Goal: Check status: Check status

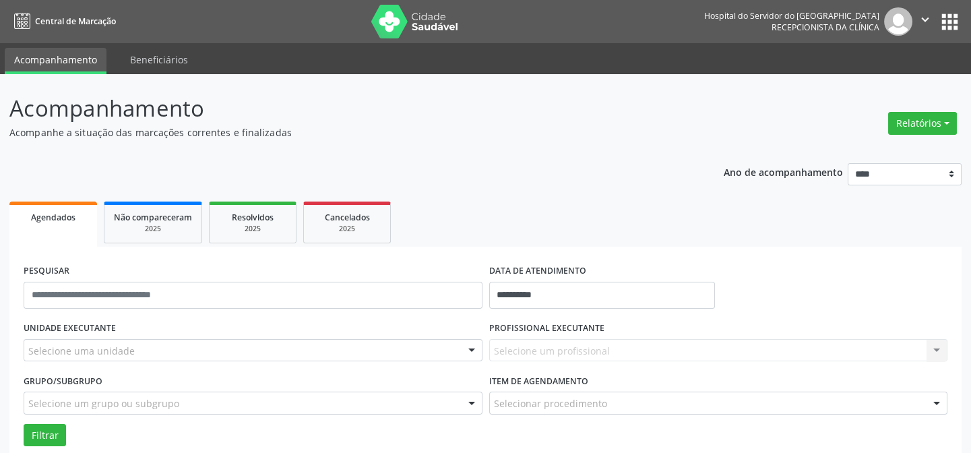
click at [162, 350] on div "Selecione uma unidade" at bounding box center [253, 350] width 459 height 23
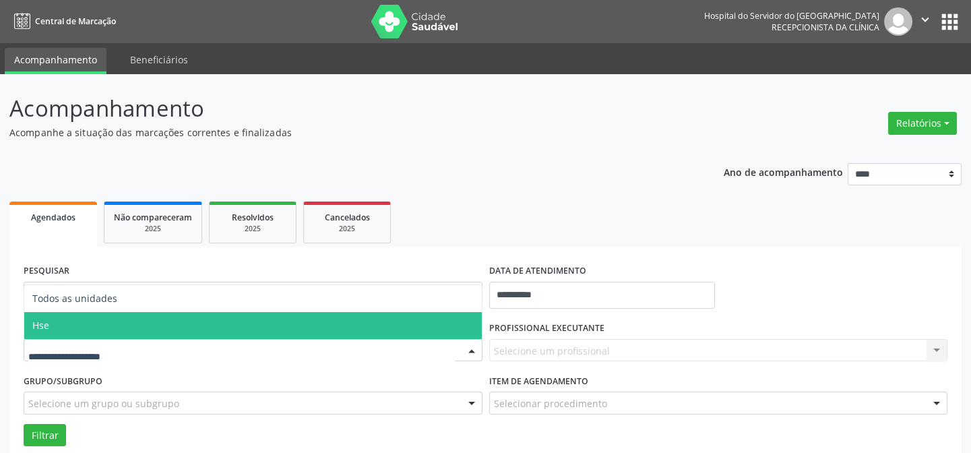
click at [98, 329] on span "Hse" at bounding box center [253, 325] width 458 height 27
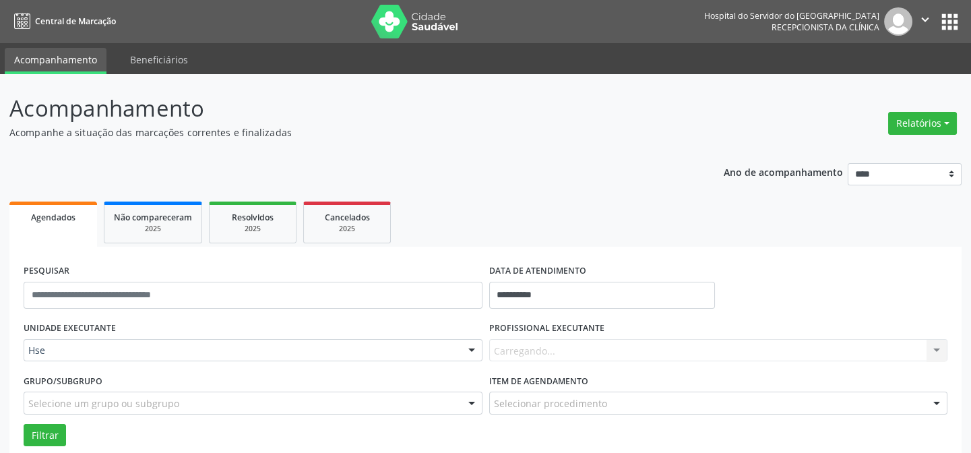
click at [98, 329] on div "UNIDADE EXECUTANTE Hse Todos as unidades Hse Nenhum resultado encontrado para: …" at bounding box center [253, 344] width 466 height 53
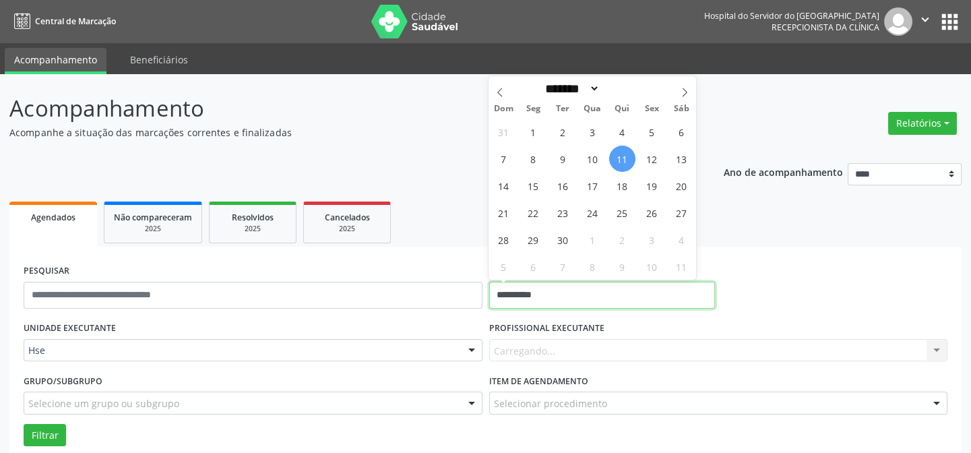
click at [532, 287] on input "**********" at bounding box center [602, 295] width 226 height 27
click at [625, 158] on span "11" at bounding box center [622, 159] width 26 height 26
type input "**********"
click at [625, 158] on span "11" at bounding box center [622, 159] width 26 height 26
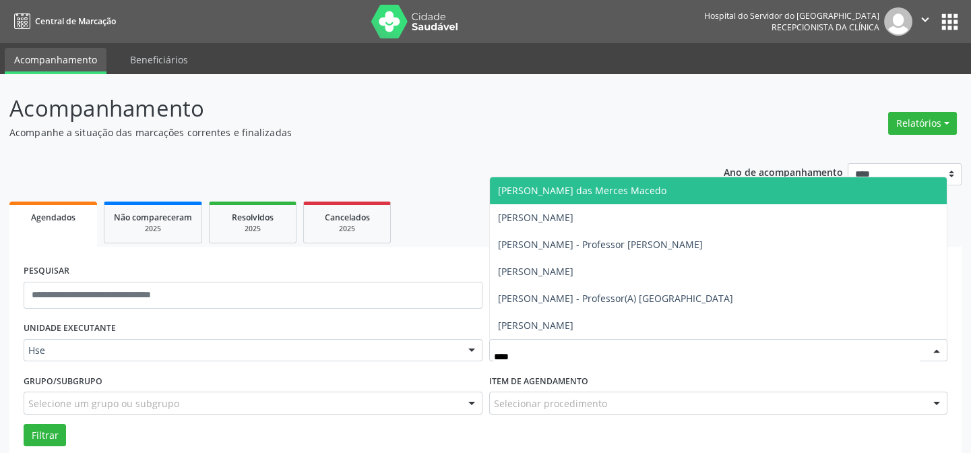
type input "*****"
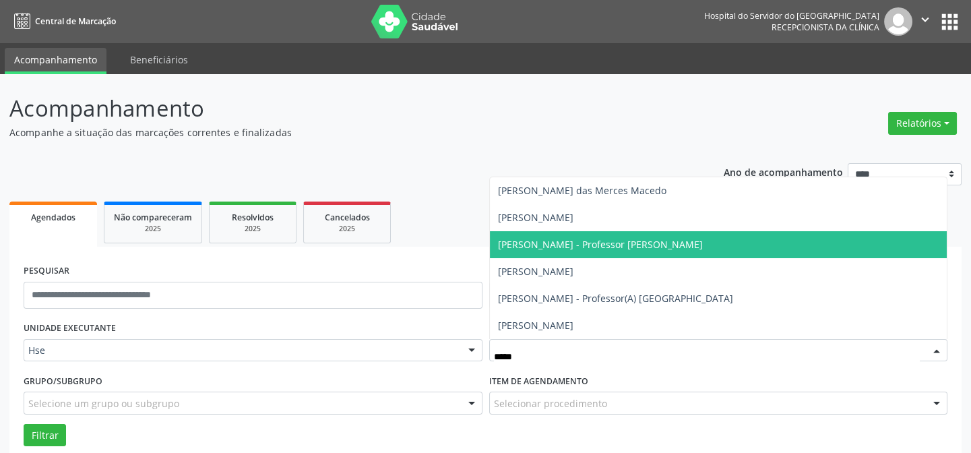
click at [618, 243] on span "[PERSON_NAME] - Professor [PERSON_NAME]" at bounding box center [600, 244] width 205 height 13
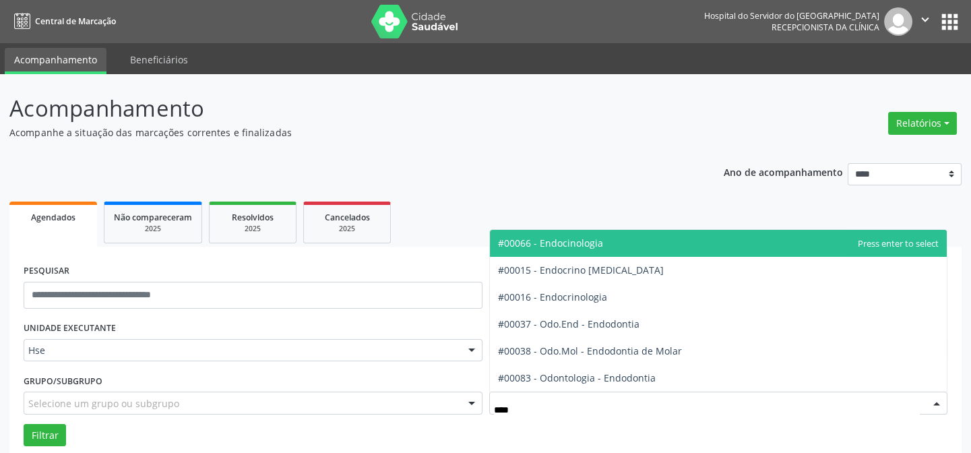
click at [666, 249] on span "#00066 - Endocinologia" at bounding box center [719, 243] width 458 height 27
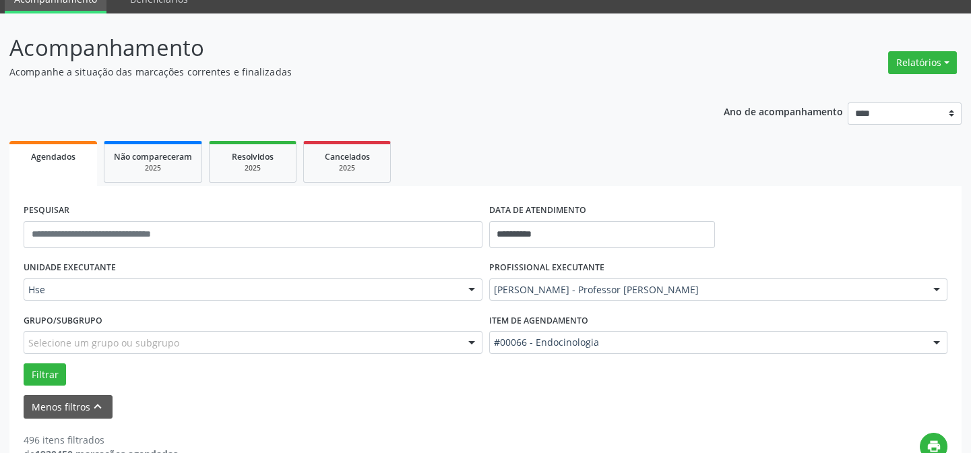
scroll to position [245, 0]
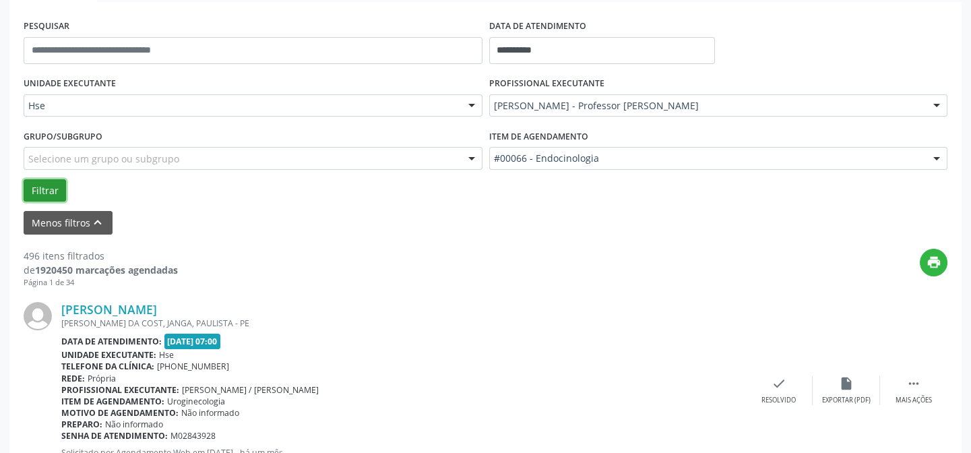
click at [38, 181] on button "Filtrar" at bounding box center [45, 190] width 42 height 23
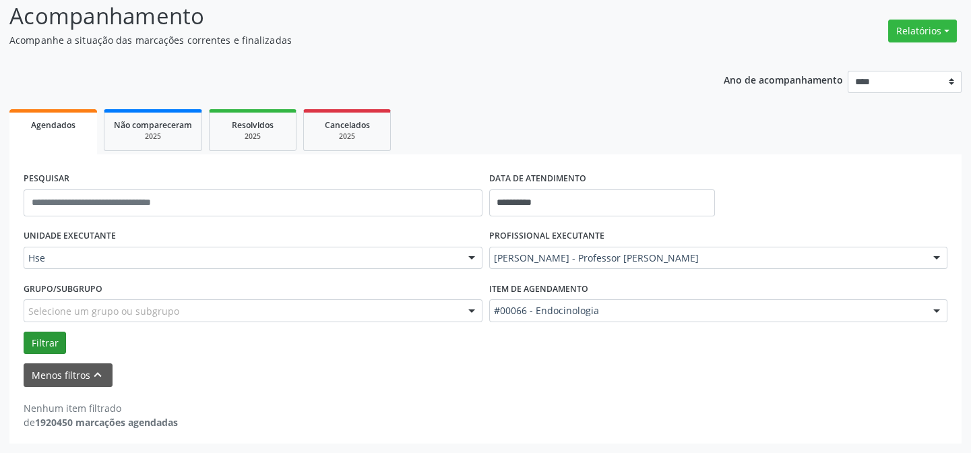
scroll to position [91, 0]
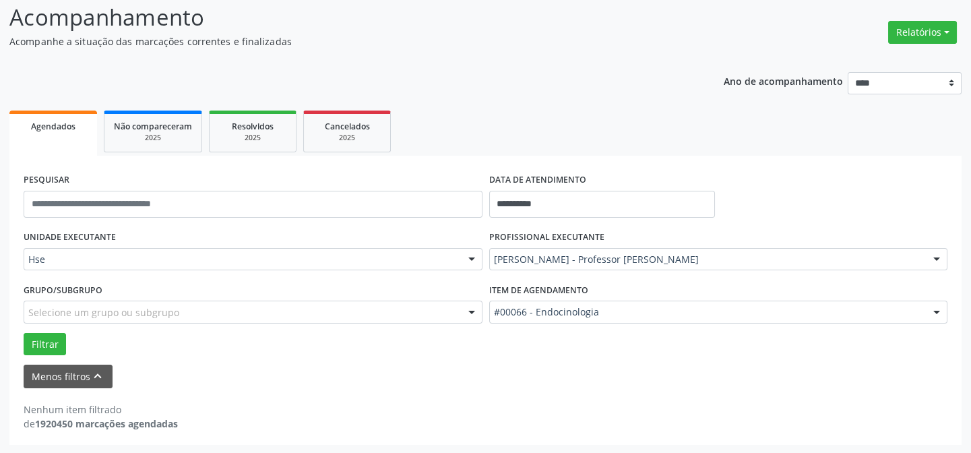
click at [195, 357] on form "**********" at bounding box center [486, 279] width 924 height 218
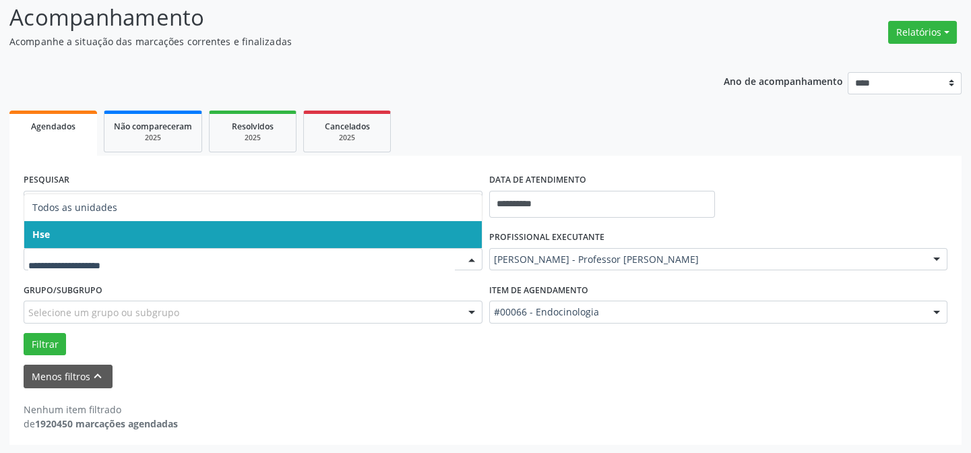
click at [73, 230] on span "Hse" at bounding box center [253, 234] width 458 height 27
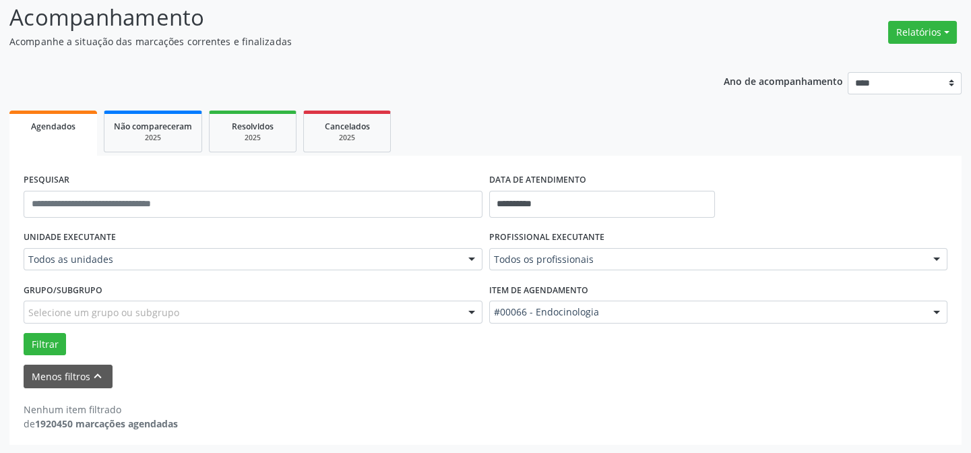
click at [73, 230] on div "UNIDADE EXECUTANTE Todos as unidades Todos as unidades Hse Nenhum resultado enc…" at bounding box center [253, 253] width 466 height 53
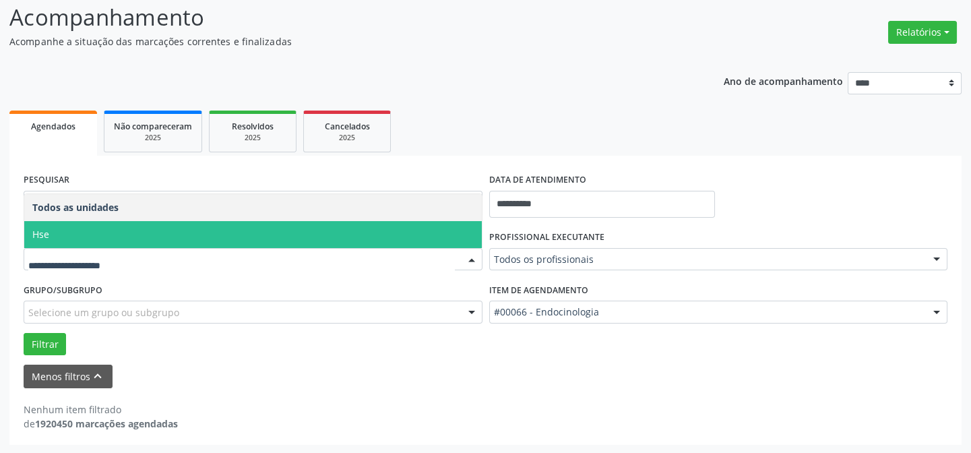
click at [50, 229] on span "Hse" at bounding box center [253, 234] width 458 height 27
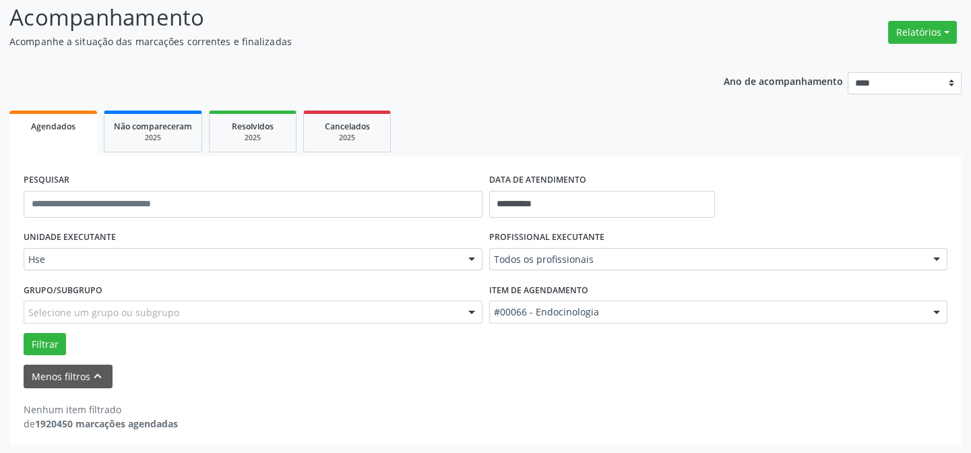
click at [50, 229] on div "UNIDADE EXECUTANTE Hse Todos as unidades Hse Nenhum resultado encontrado para: …" at bounding box center [253, 253] width 466 height 53
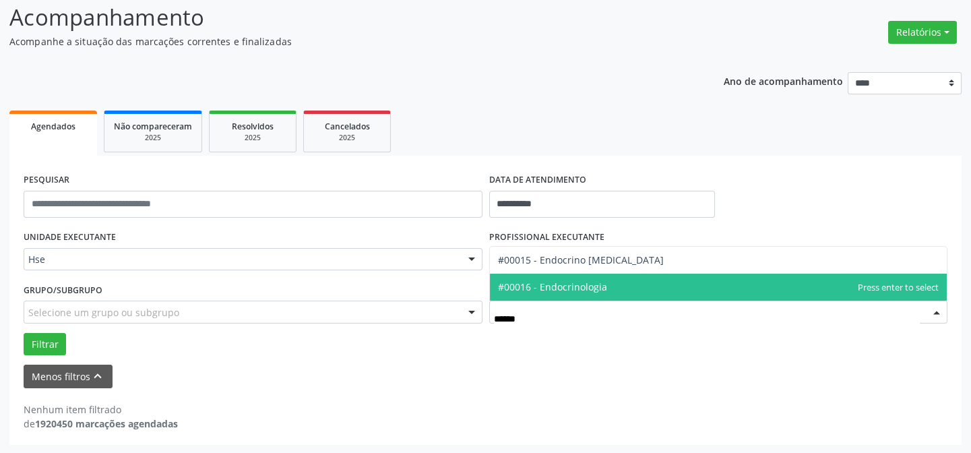
type input "*******"
click at [611, 283] on span "#00016 - Endocrinologia" at bounding box center [719, 287] width 458 height 27
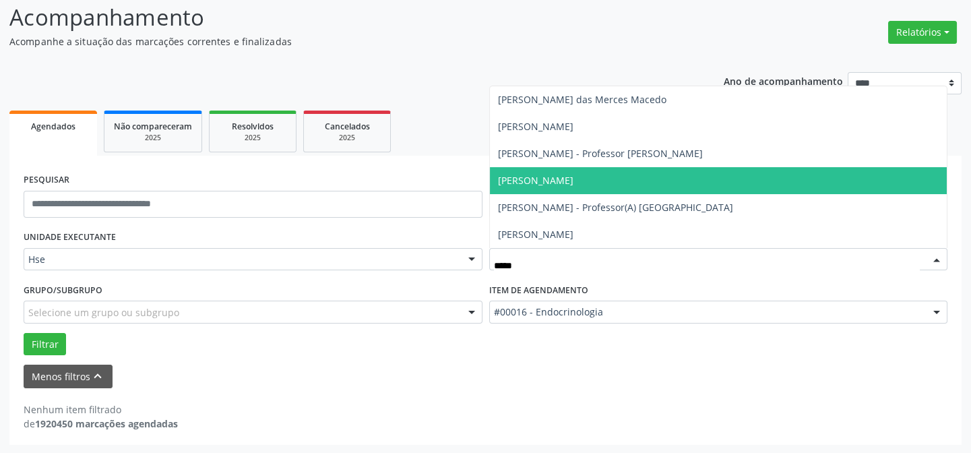
click at [573, 181] on span "[PERSON_NAME]" at bounding box center [535, 180] width 75 height 13
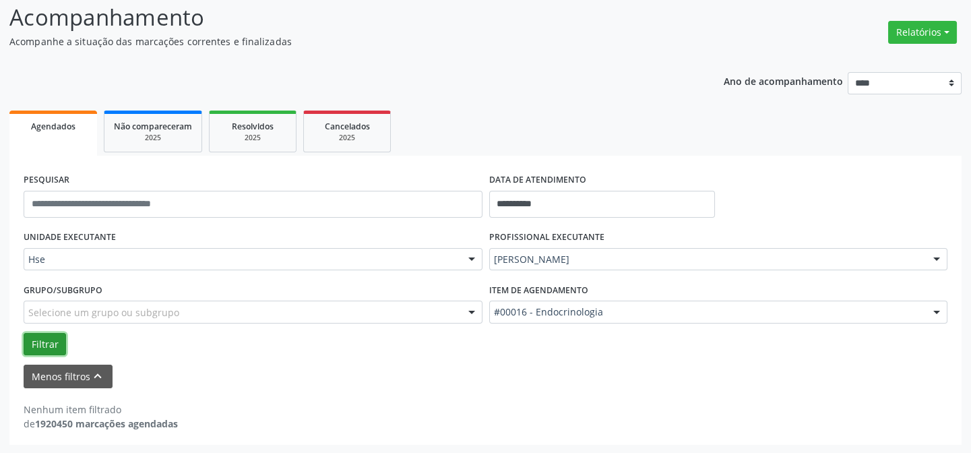
click at [36, 349] on button "Filtrar" at bounding box center [45, 344] width 42 height 23
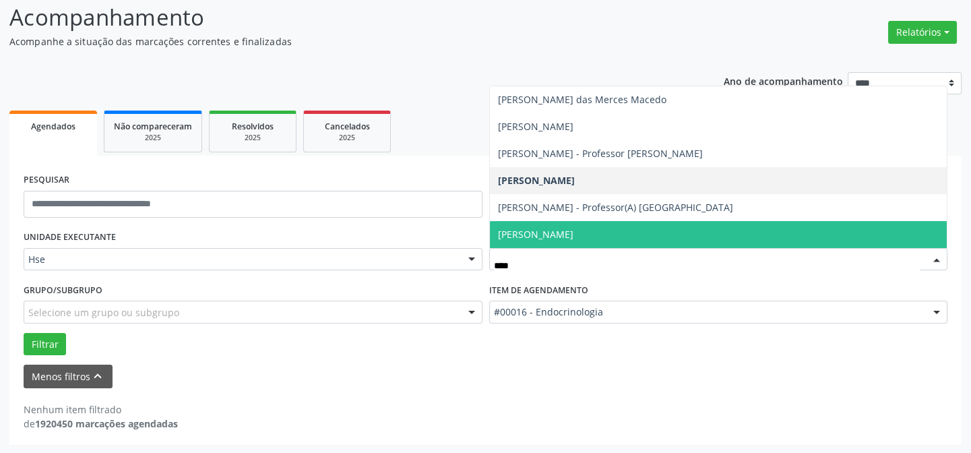
type input "*****"
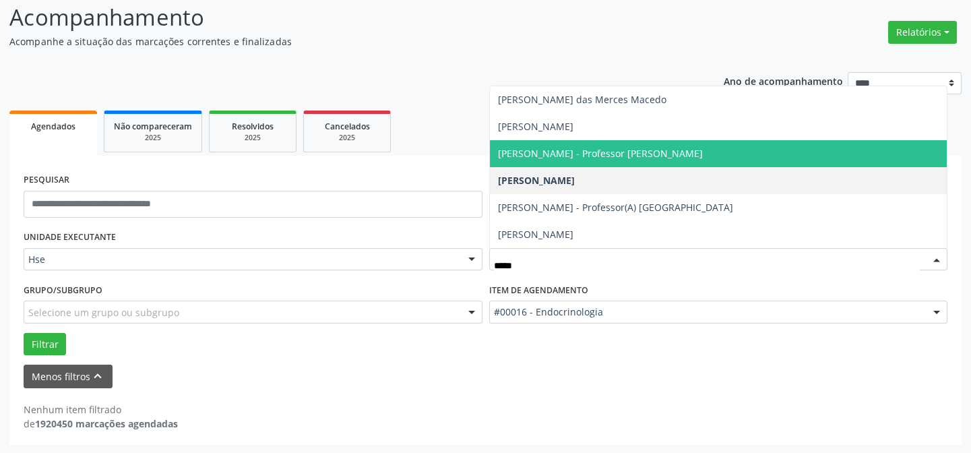
click at [617, 152] on span "[PERSON_NAME] - Professor [PERSON_NAME]" at bounding box center [600, 153] width 205 height 13
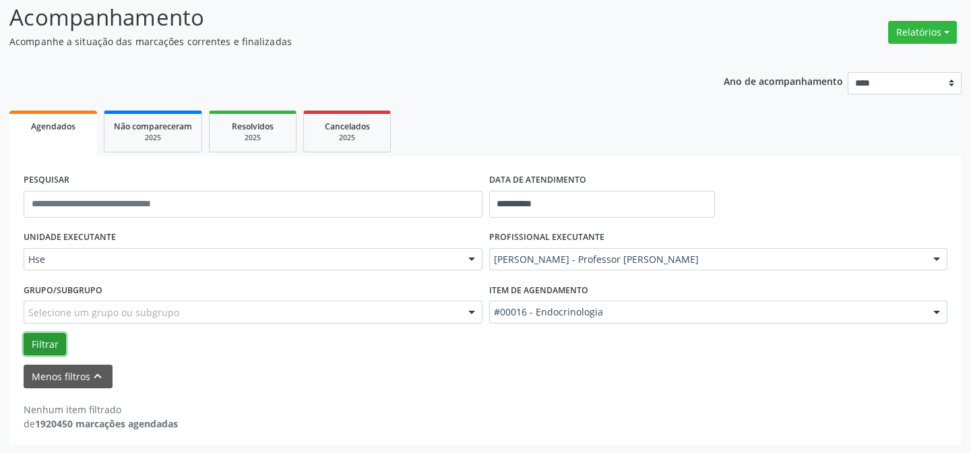
click at [47, 346] on button "Filtrar" at bounding box center [45, 344] width 42 height 23
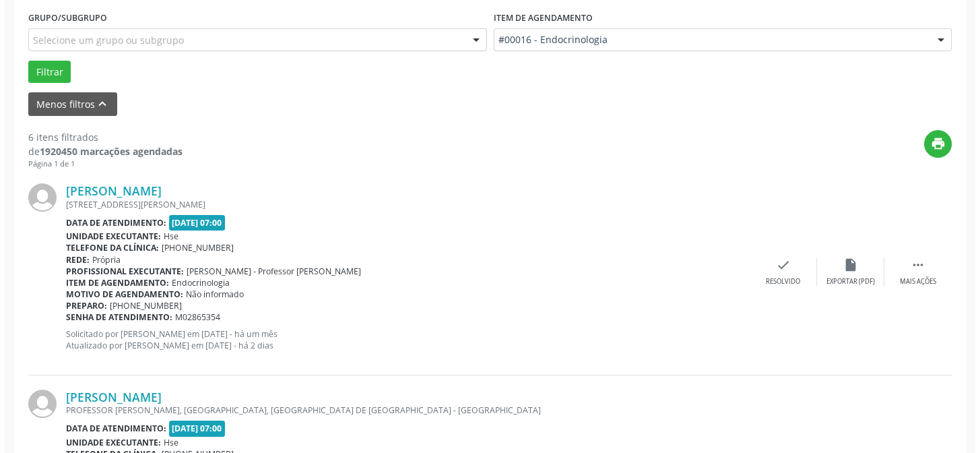
scroll to position [398, 0]
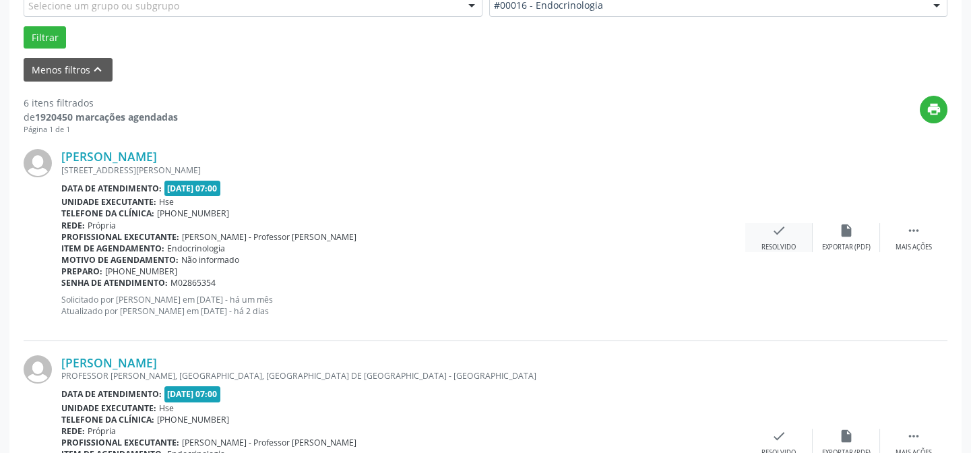
click at [788, 230] on div "check Resolvido" at bounding box center [778, 237] width 67 height 29
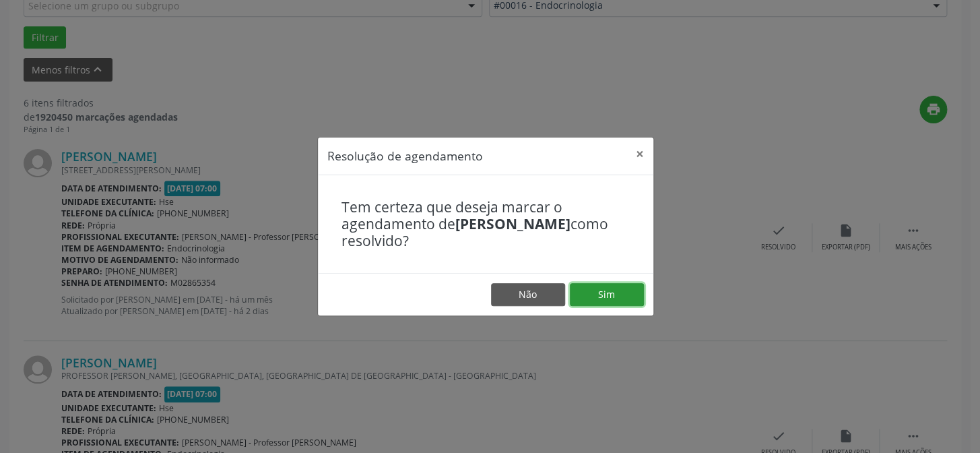
click at [612, 294] on button "Sim" at bounding box center [607, 294] width 74 height 23
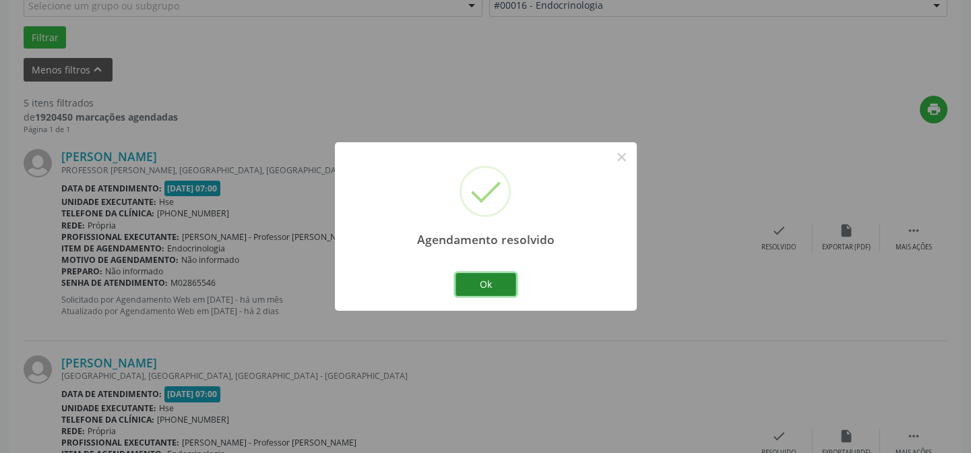
click at [493, 283] on button "Ok" at bounding box center [485, 284] width 61 height 23
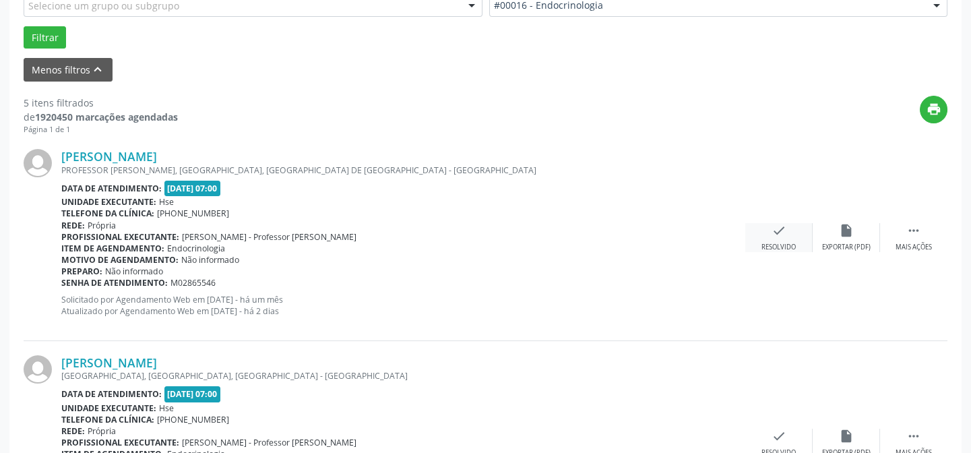
click at [780, 243] on div "Resolvido" at bounding box center [778, 247] width 34 height 9
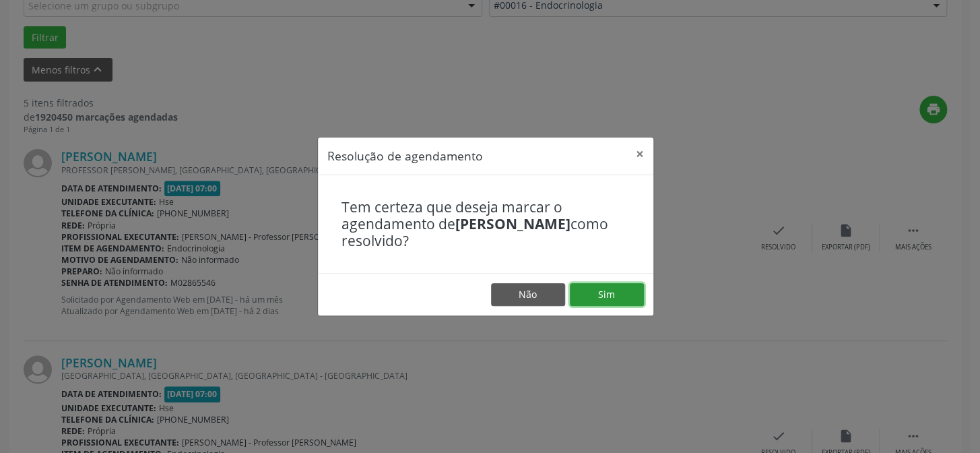
click at [611, 295] on button "Sim" at bounding box center [607, 294] width 74 height 23
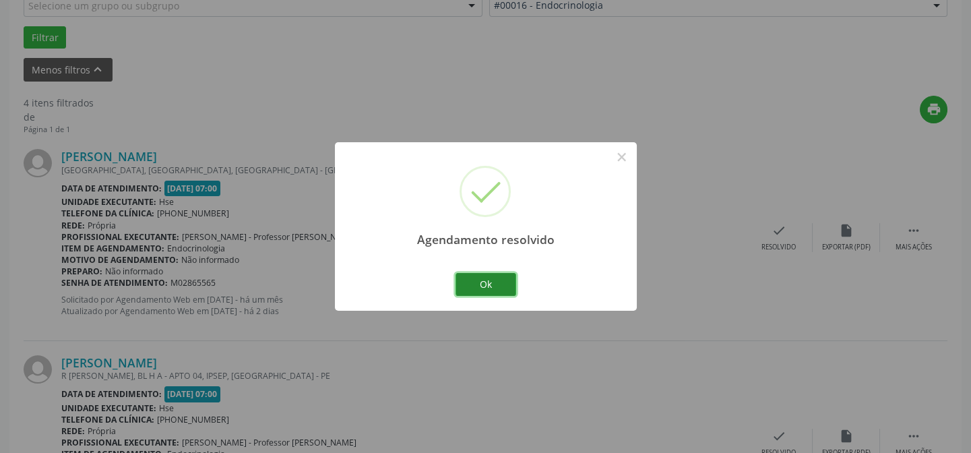
click at [497, 284] on button "Ok" at bounding box center [485, 284] width 61 height 23
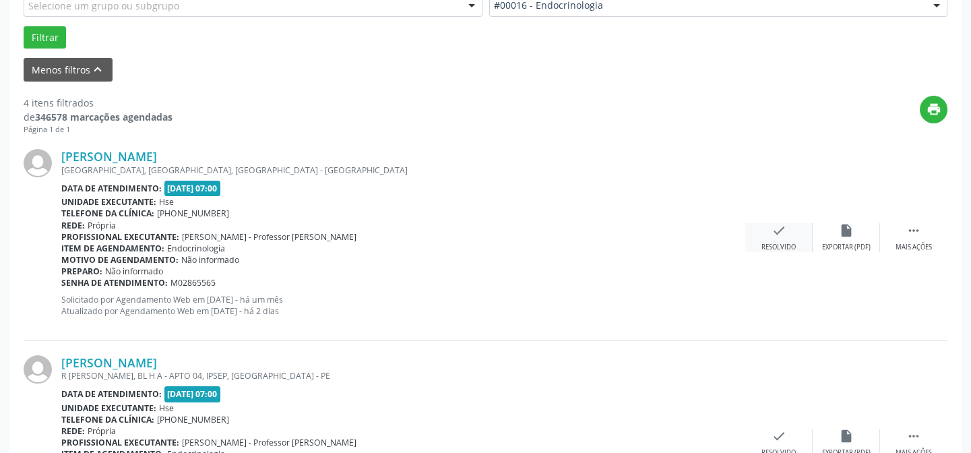
click at [780, 234] on icon "check" at bounding box center [778, 230] width 15 height 15
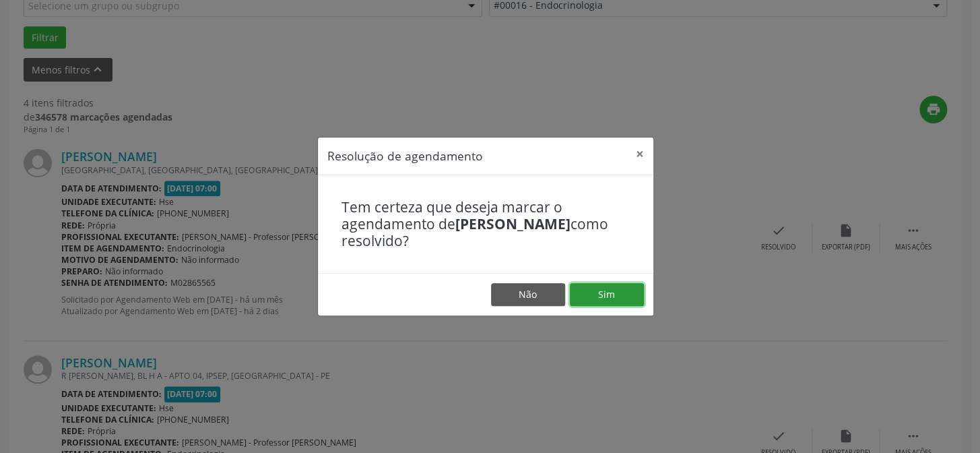
click at [613, 296] on button "Sim" at bounding box center [607, 294] width 74 height 23
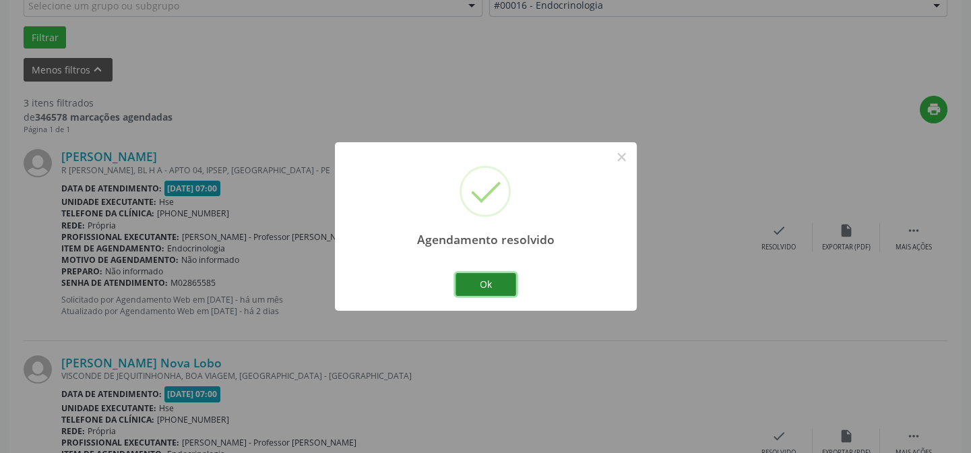
click at [499, 288] on button "Ok" at bounding box center [485, 284] width 61 height 23
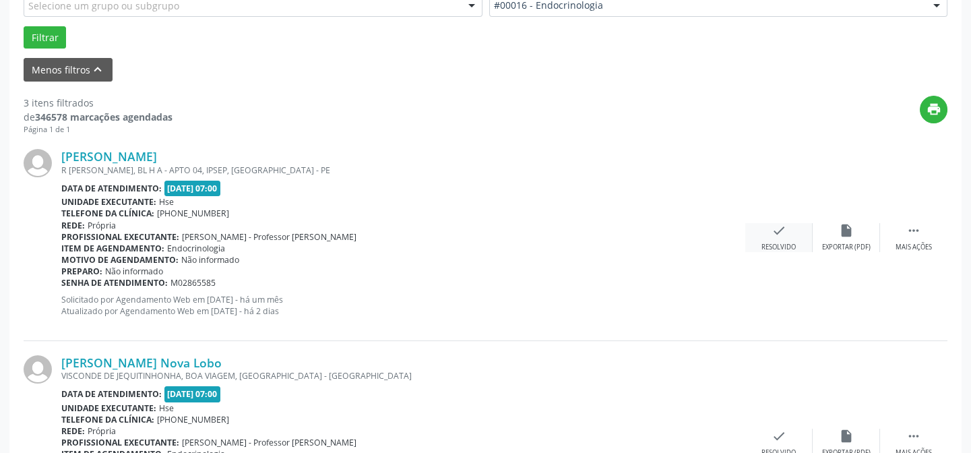
click at [777, 230] on icon "check" at bounding box center [778, 230] width 15 height 15
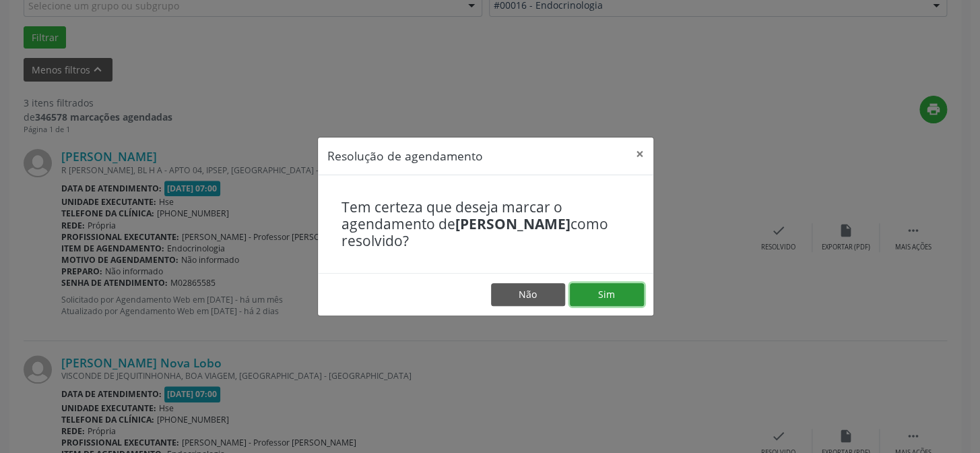
click at [610, 294] on button "Sim" at bounding box center [607, 294] width 74 height 23
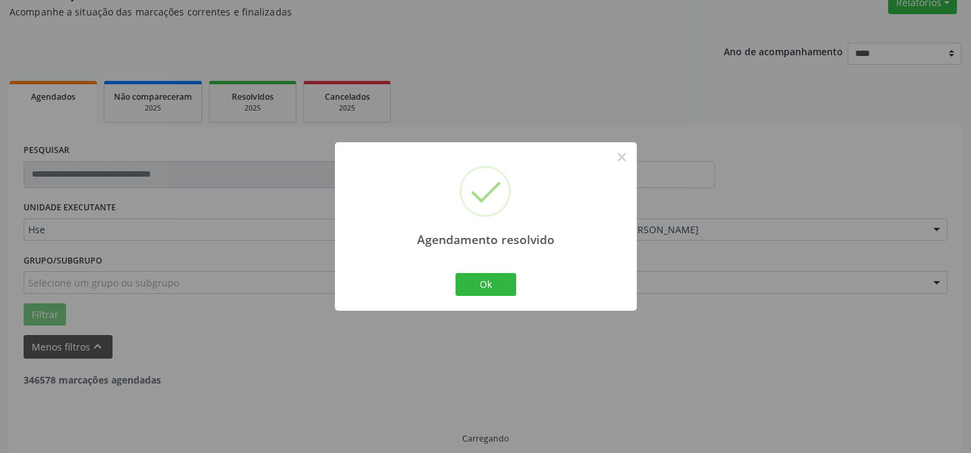
scroll to position [135, 0]
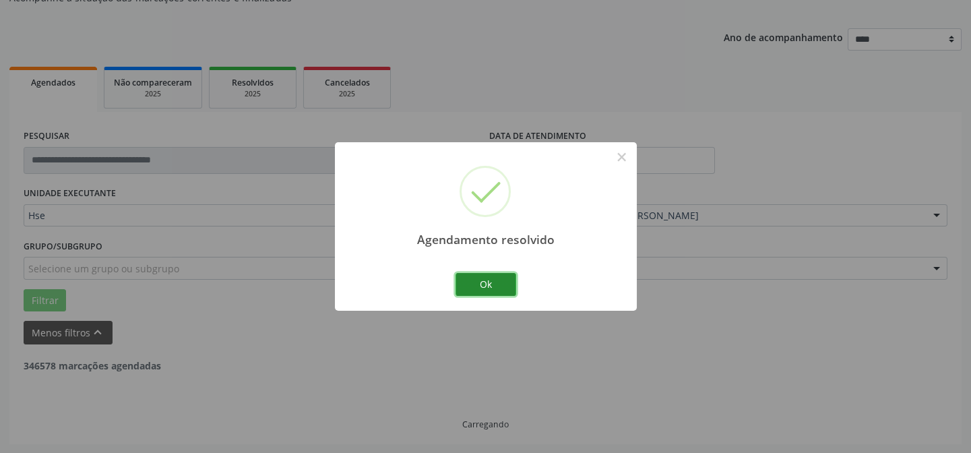
click at [492, 286] on button "Ok" at bounding box center [485, 284] width 61 height 23
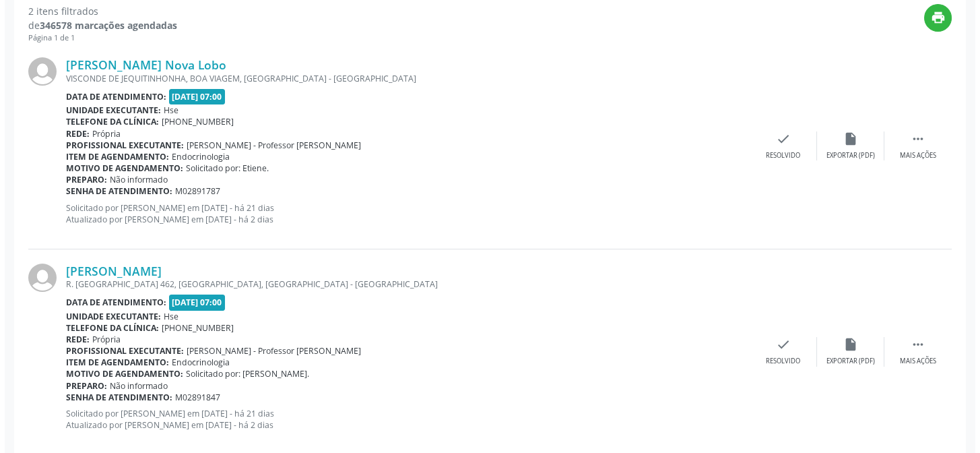
scroll to position [502, 0]
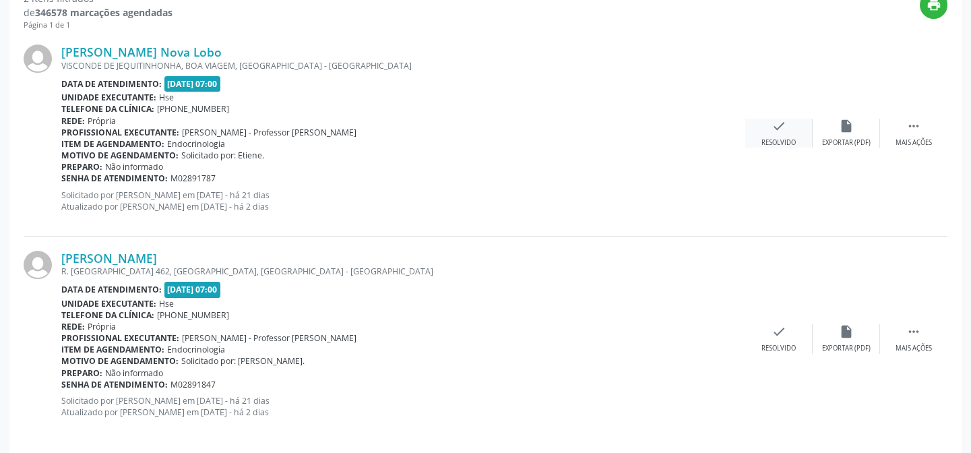
click at [781, 133] on div "check Resolvido" at bounding box center [778, 133] width 67 height 29
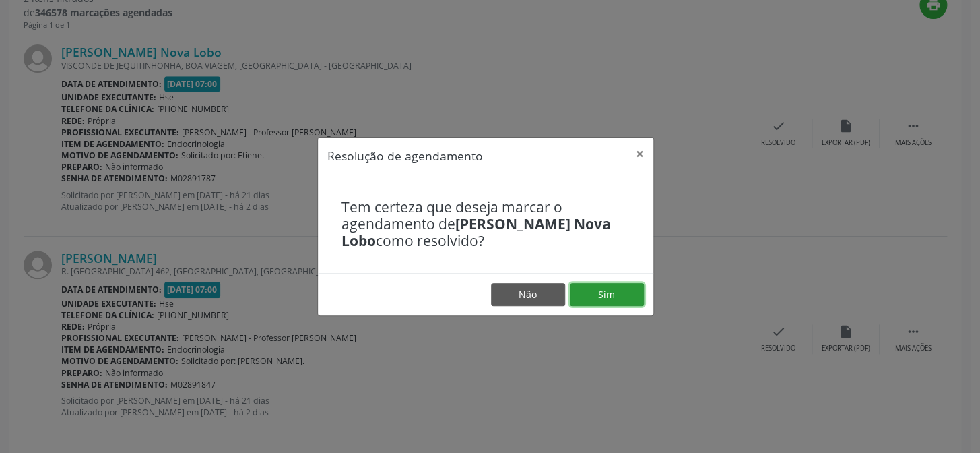
click at [590, 303] on button "Sim" at bounding box center [607, 294] width 74 height 23
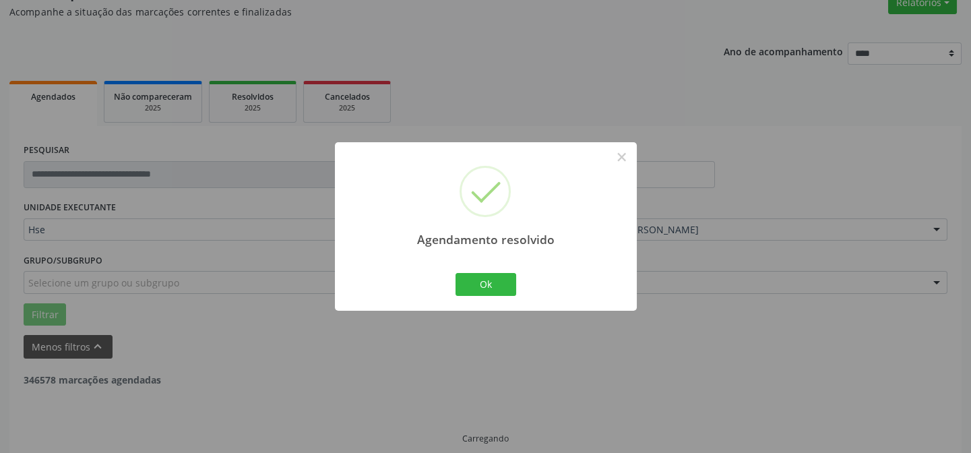
scroll to position [135, 0]
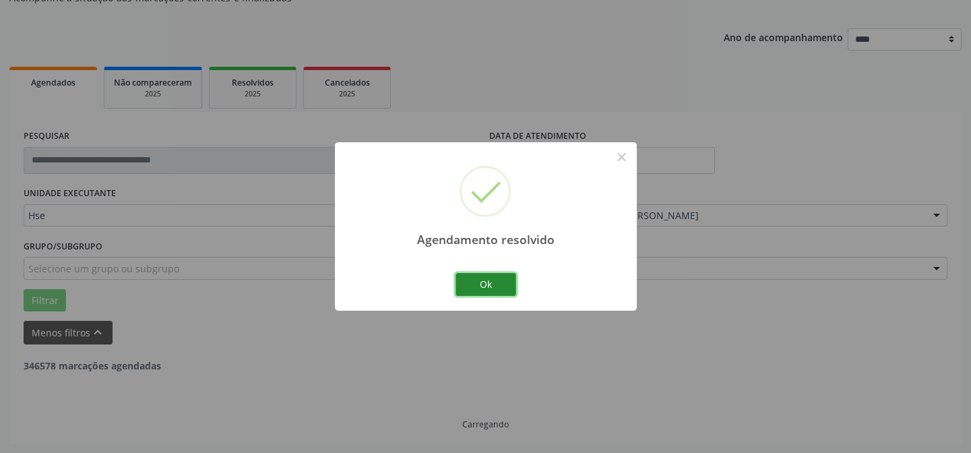
click at [495, 286] on button "Ok" at bounding box center [485, 284] width 61 height 23
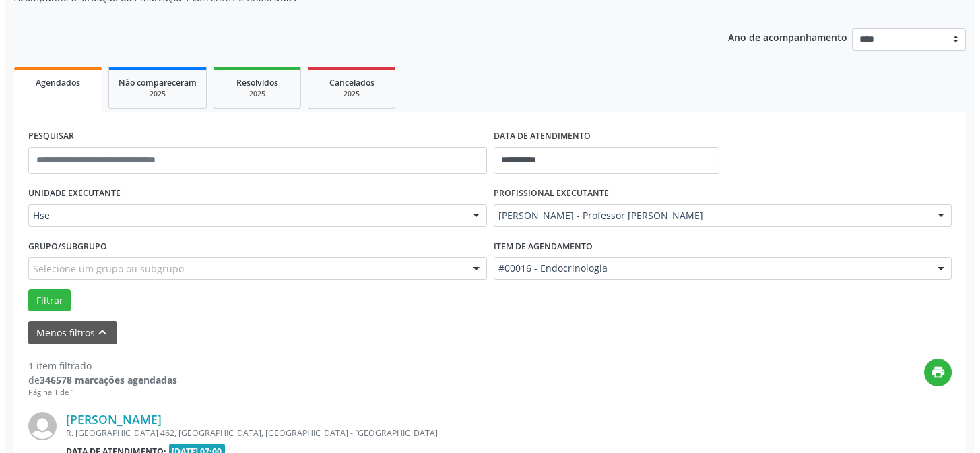
scroll to position [308, 0]
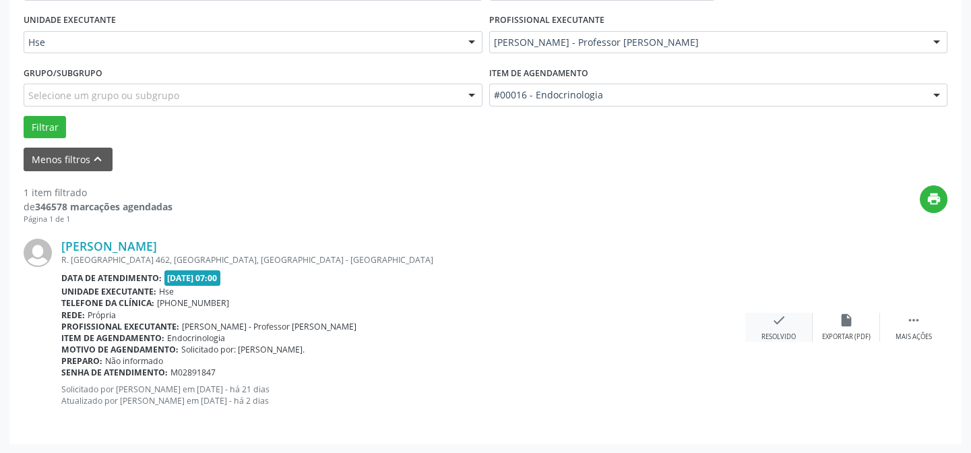
click at [774, 319] on icon "check" at bounding box center [778, 320] width 15 height 15
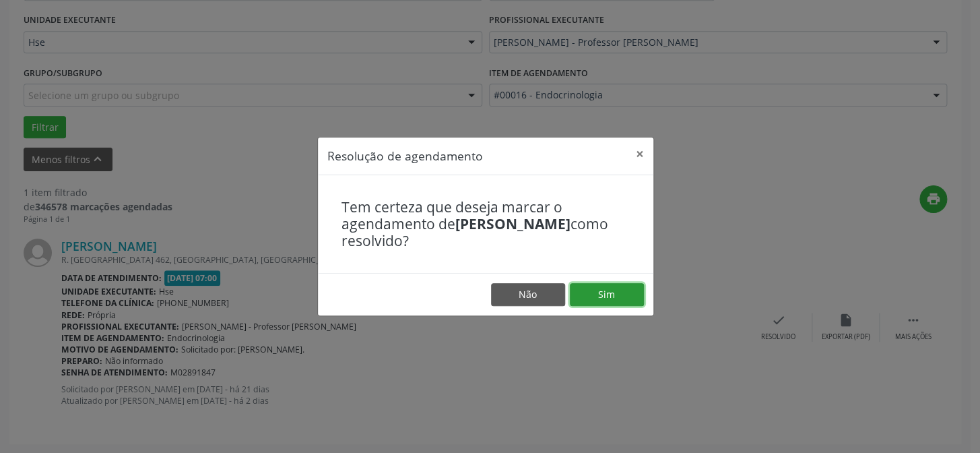
click at [602, 292] on button "Sim" at bounding box center [607, 294] width 74 height 23
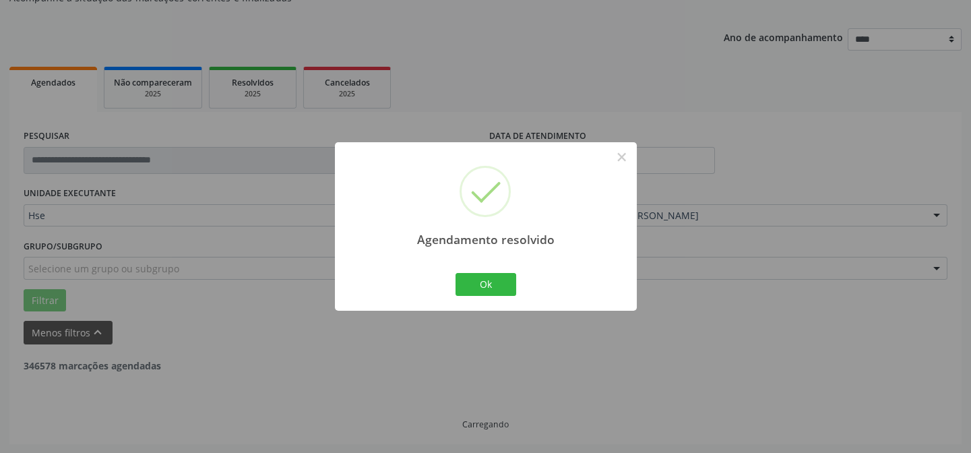
scroll to position [91, 0]
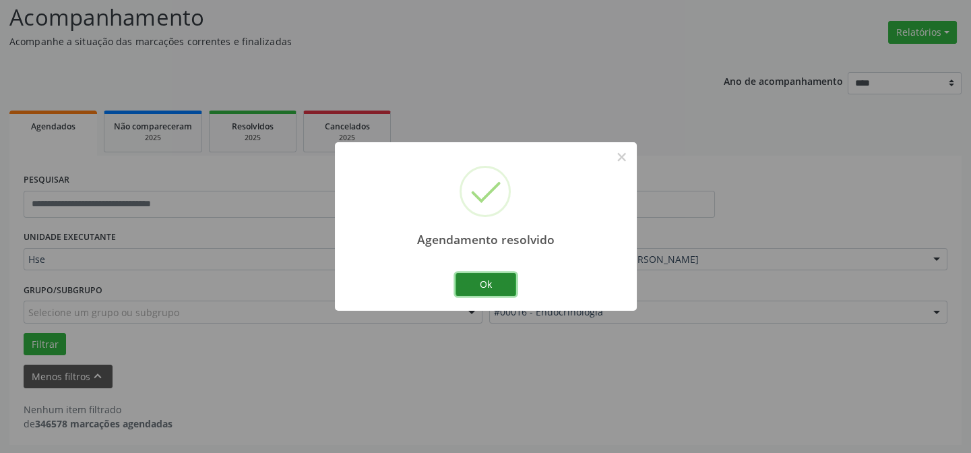
click at [484, 282] on button "Ok" at bounding box center [485, 284] width 61 height 23
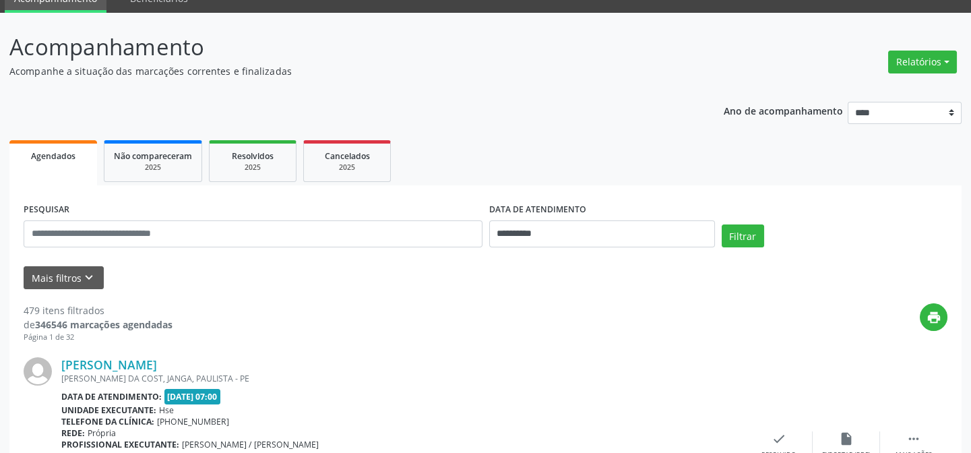
scroll to position [61, 0]
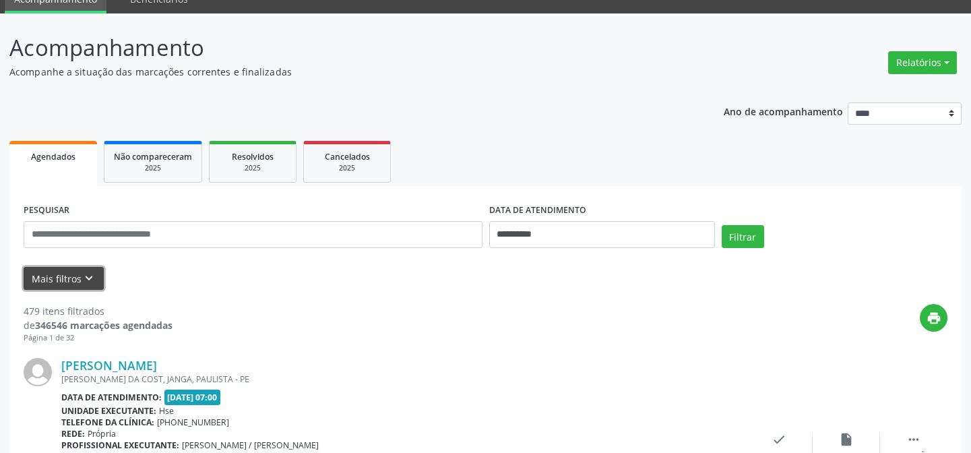
click at [89, 274] on icon "keyboard_arrow_down" at bounding box center [89, 278] width 15 height 15
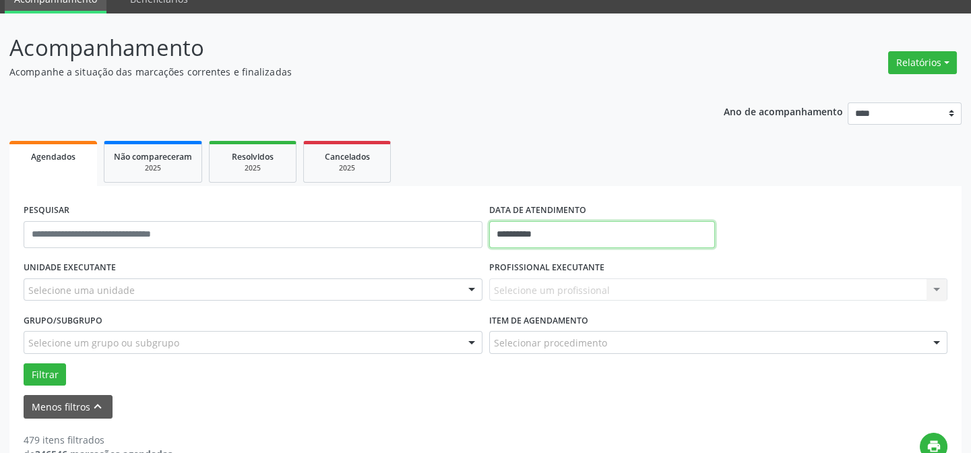
click at [560, 236] on input "**********" at bounding box center [602, 234] width 226 height 27
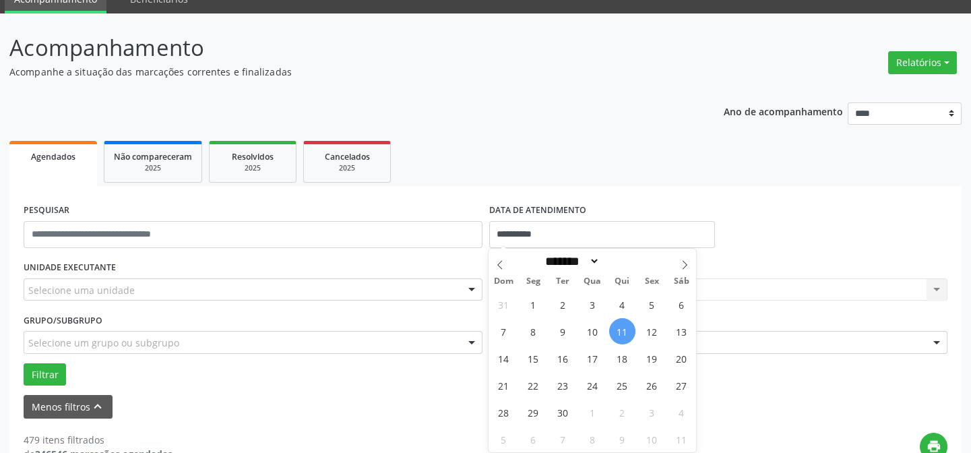
click at [621, 330] on span "11" at bounding box center [622, 331] width 26 height 26
type input "**********"
click at [621, 330] on span "11" at bounding box center [622, 331] width 26 height 26
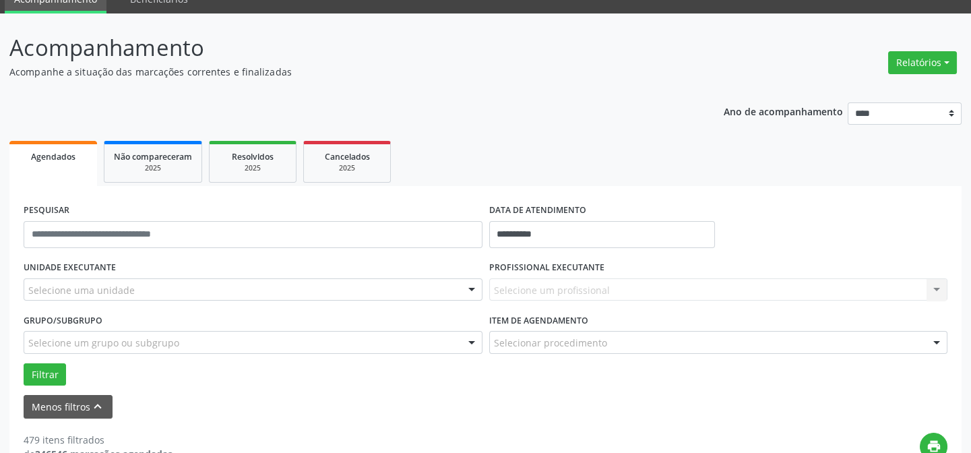
click at [170, 284] on div "Selecione uma unidade" at bounding box center [253, 289] width 459 height 23
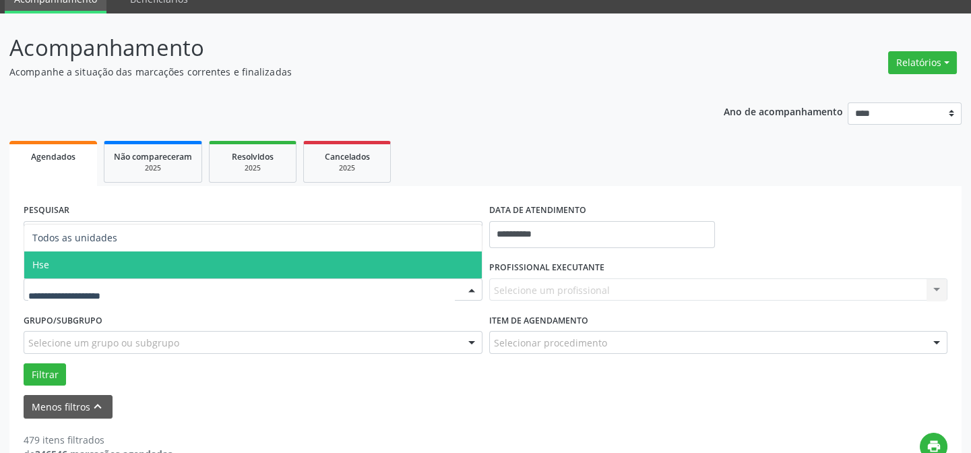
click at [98, 261] on span "Hse" at bounding box center [253, 264] width 458 height 27
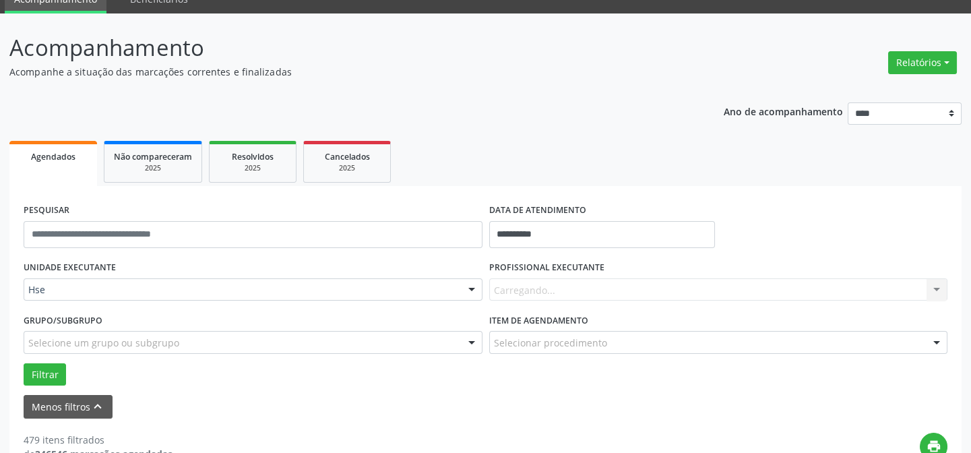
click at [98, 261] on div "UNIDADE EXECUTANTE Hse Todos as unidades Hse Nenhum resultado encontrado para: …" at bounding box center [253, 283] width 466 height 53
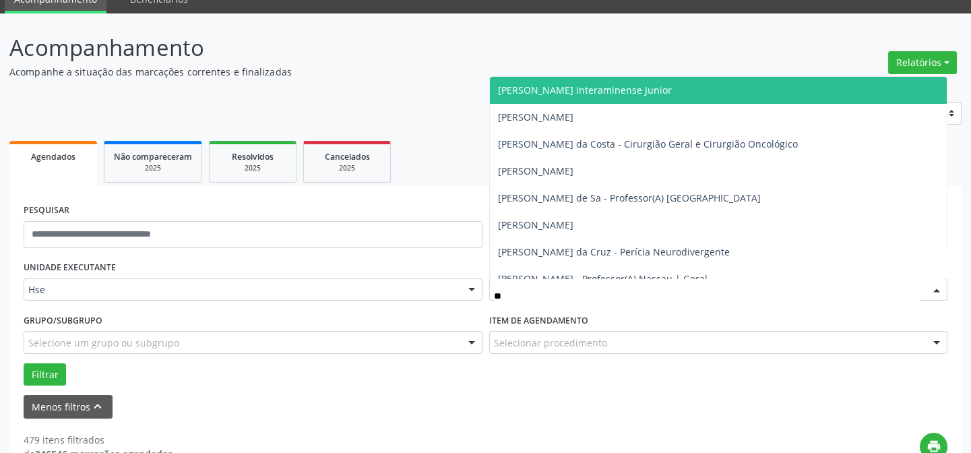
type input "***"
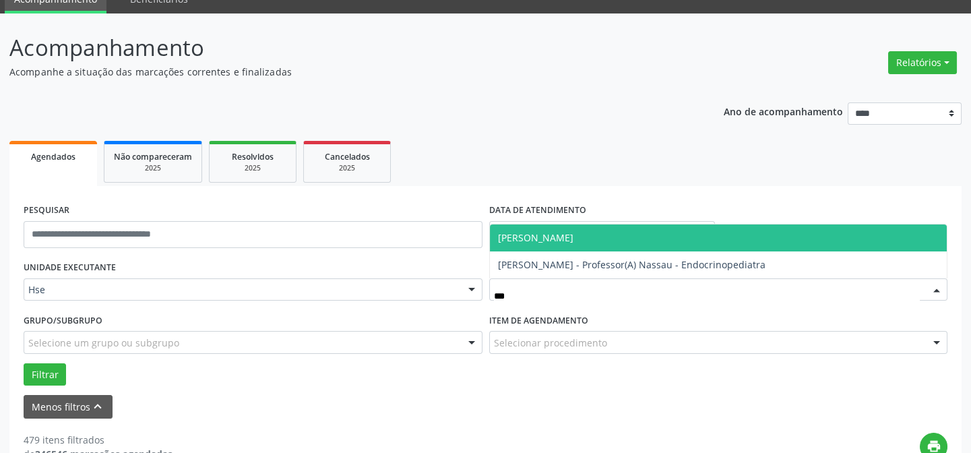
click at [573, 237] on span "[PERSON_NAME]" at bounding box center [535, 237] width 75 height 13
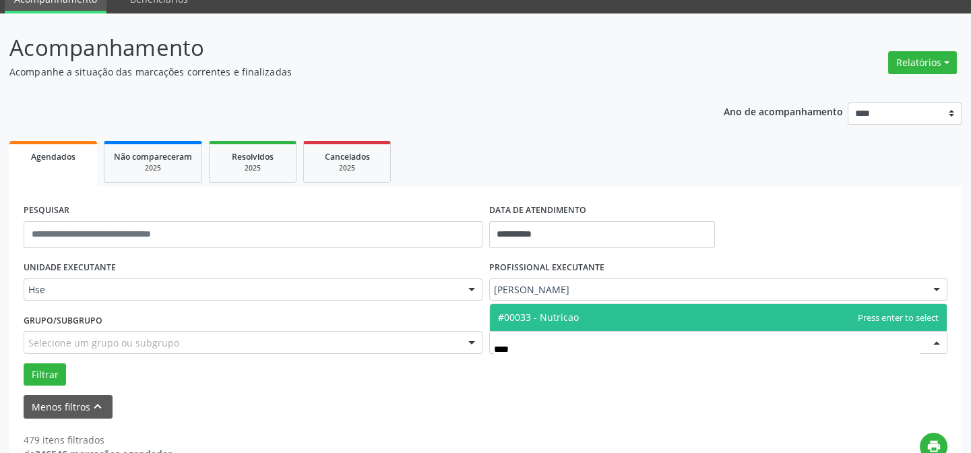
type input "*****"
click at [575, 317] on span "#00033 - Nutricao" at bounding box center [538, 317] width 81 height 13
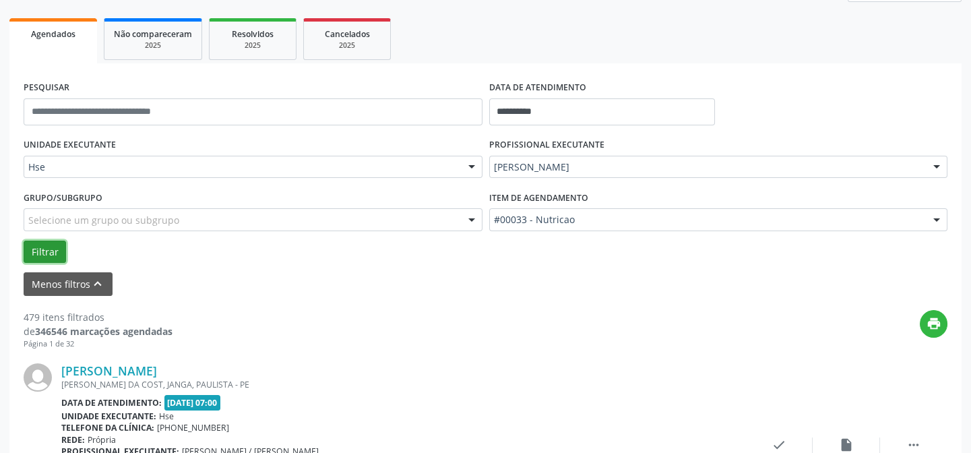
click at [52, 247] on button "Filtrar" at bounding box center [45, 252] width 42 height 23
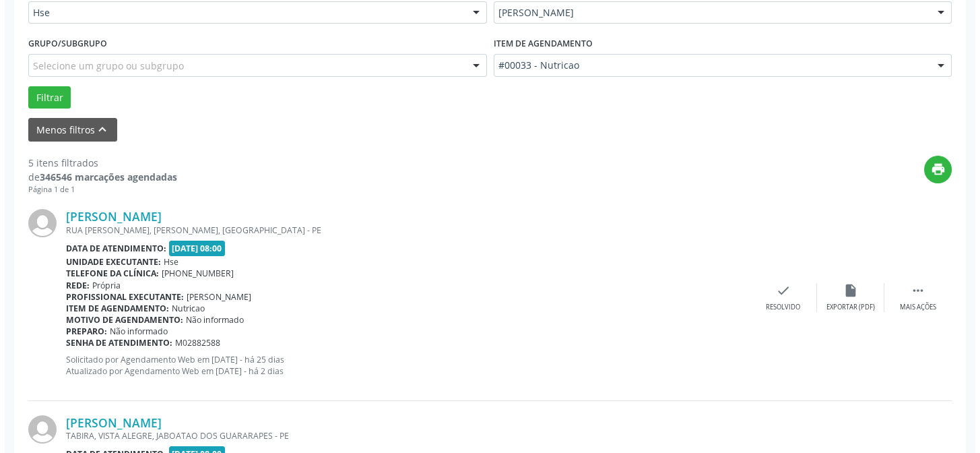
scroll to position [367, 0]
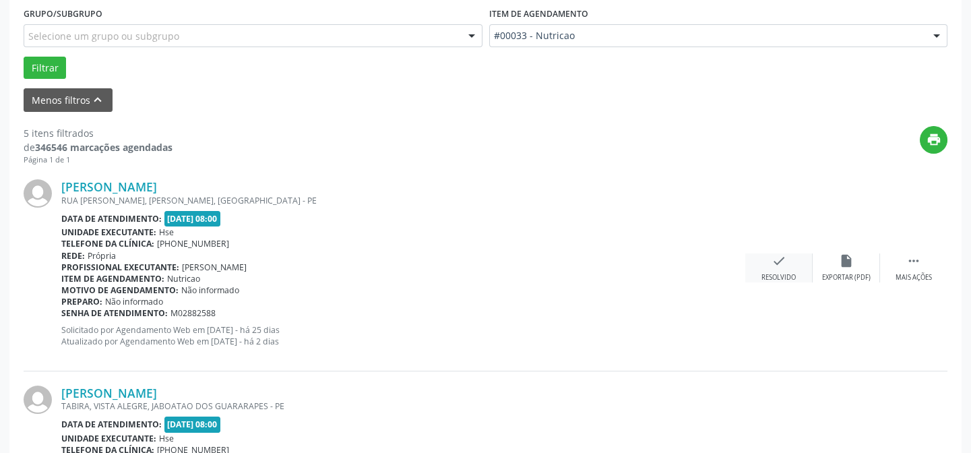
click at [774, 267] on icon "check" at bounding box center [778, 260] width 15 height 15
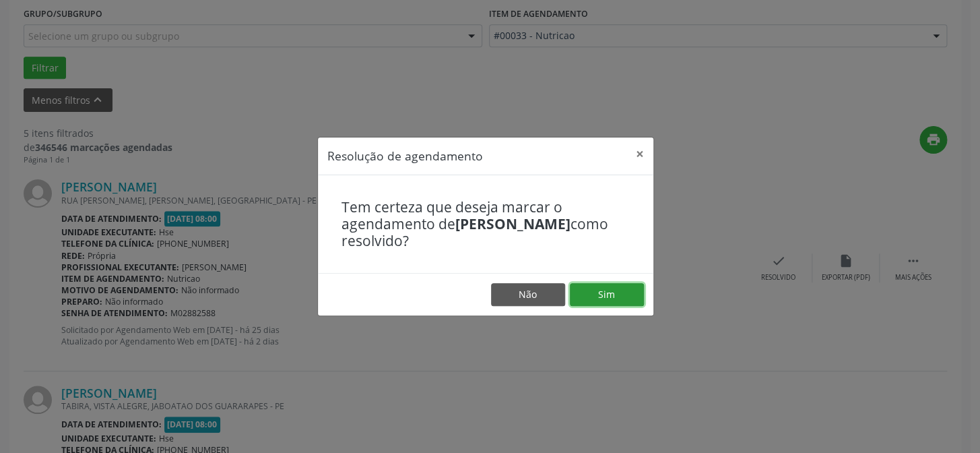
click at [595, 290] on button "Sim" at bounding box center [607, 294] width 74 height 23
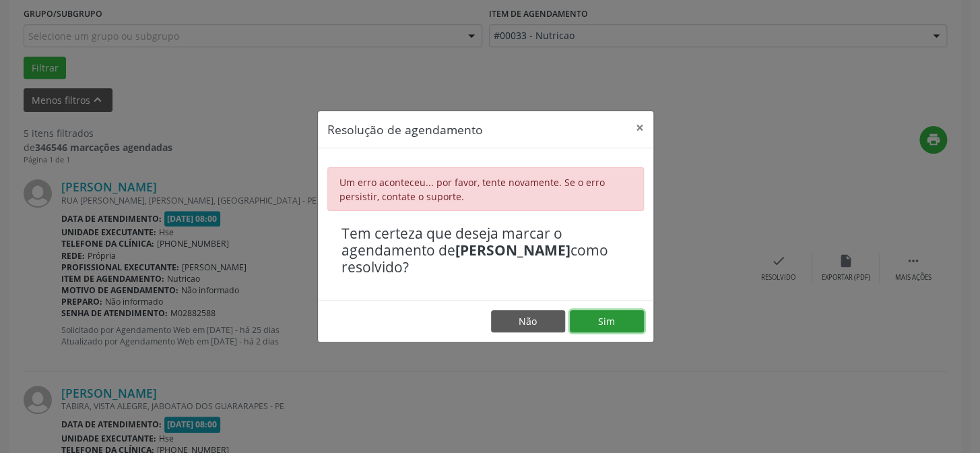
click at [609, 318] on button "Sim" at bounding box center [607, 321] width 74 height 23
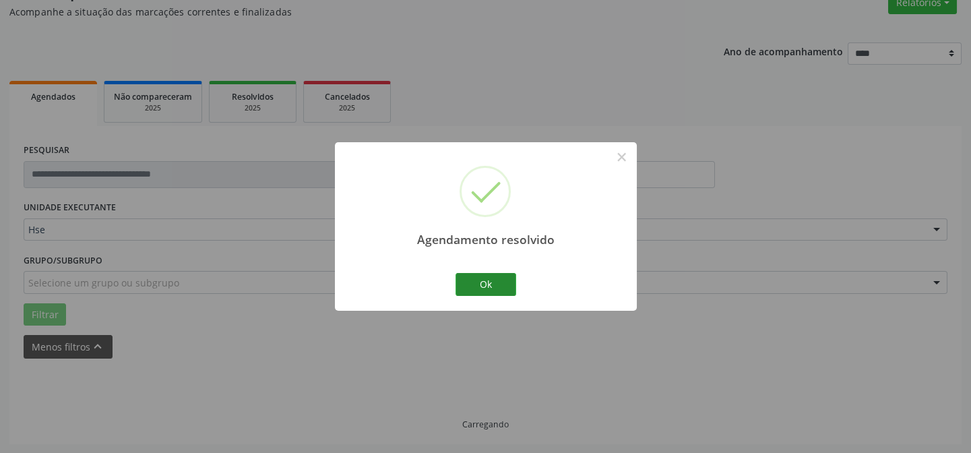
scroll to position [135, 0]
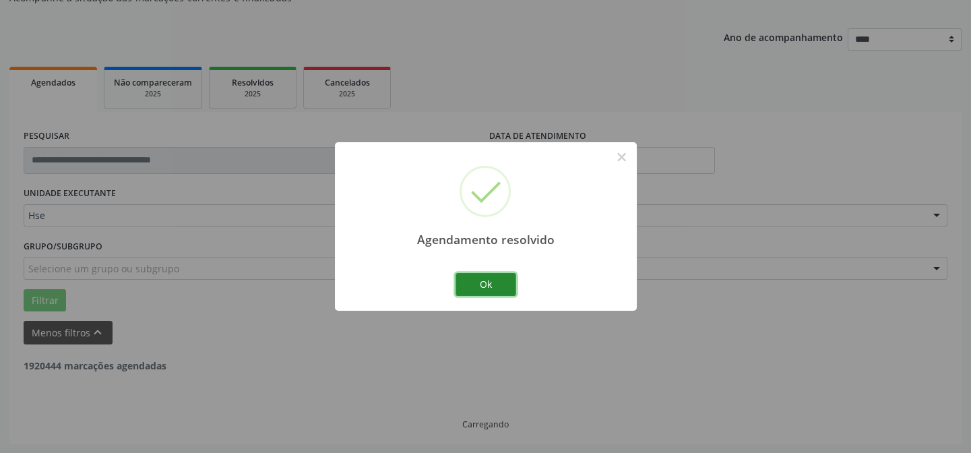
click at [492, 283] on button "Ok" at bounding box center [485, 284] width 61 height 23
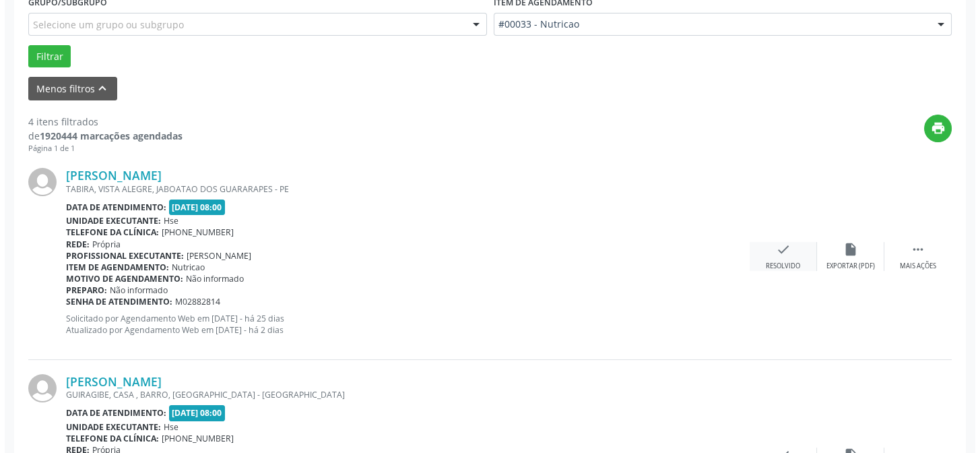
scroll to position [379, 0]
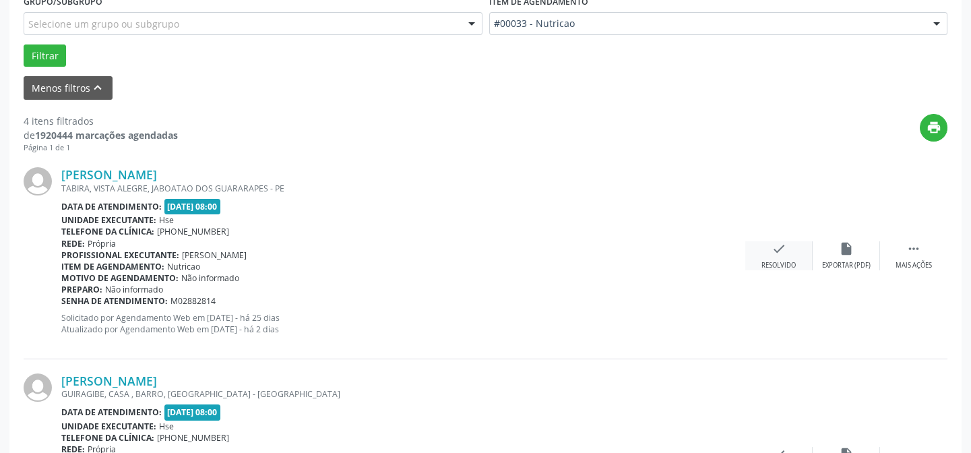
click at [769, 261] on div "Resolvido" at bounding box center [778, 265] width 34 height 9
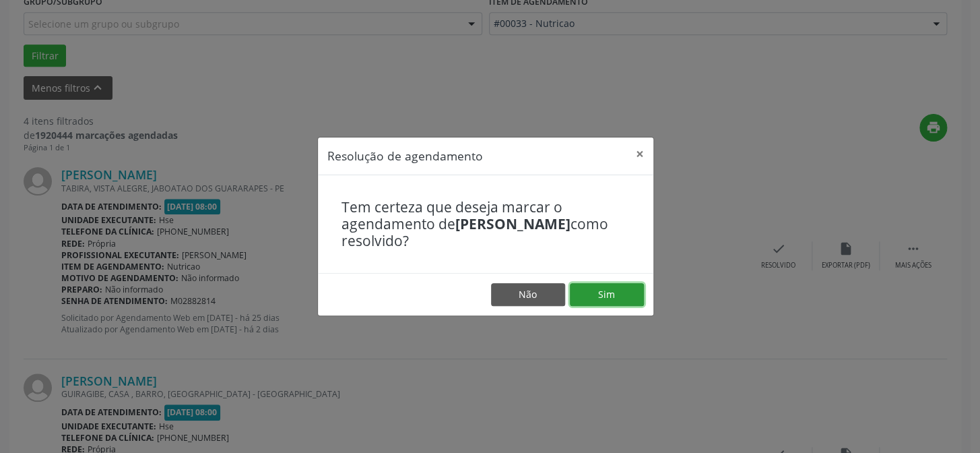
click at [629, 291] on button "Sim" at bounding box center [607, 294] width 74 height 23
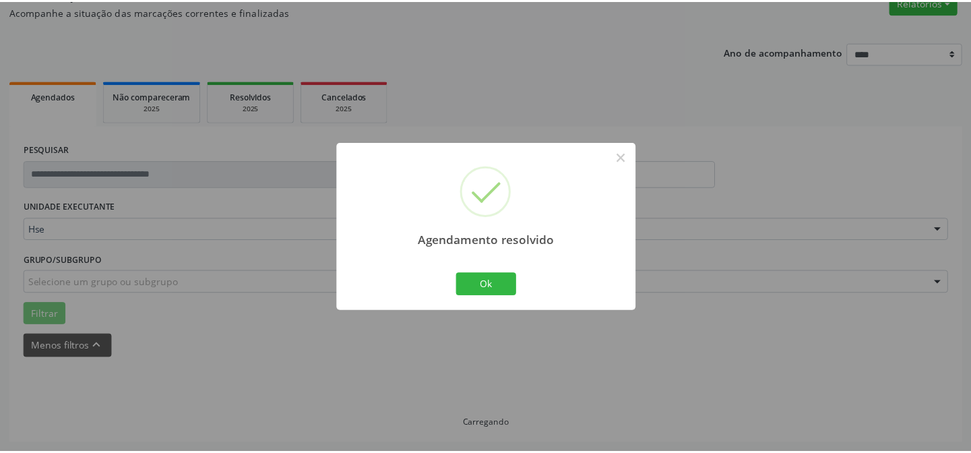
scroll to position [121, 0]
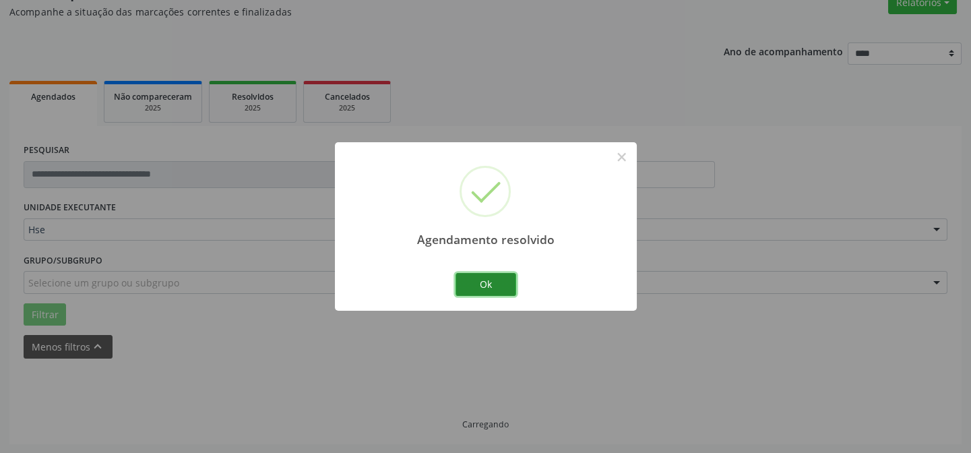
click at [481, 288] on button "Ok" at bounding box center [485, 284] width 61 height 23
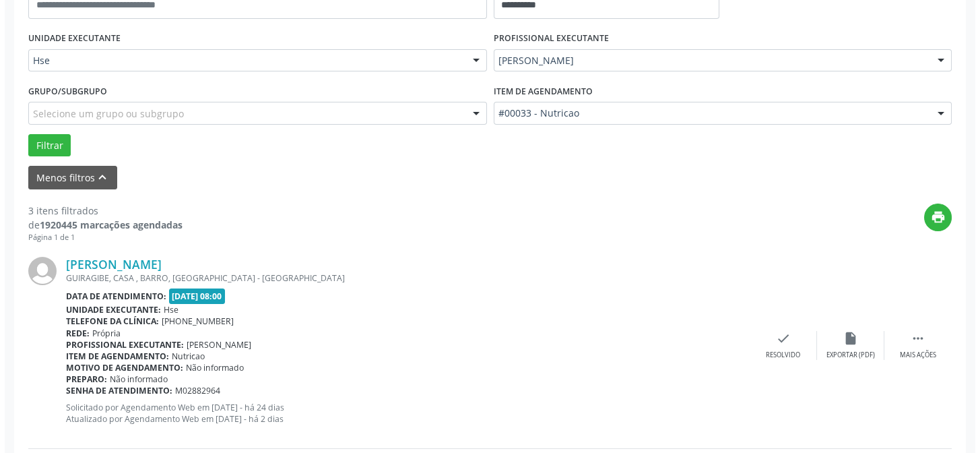
scroll to position [318, 0]
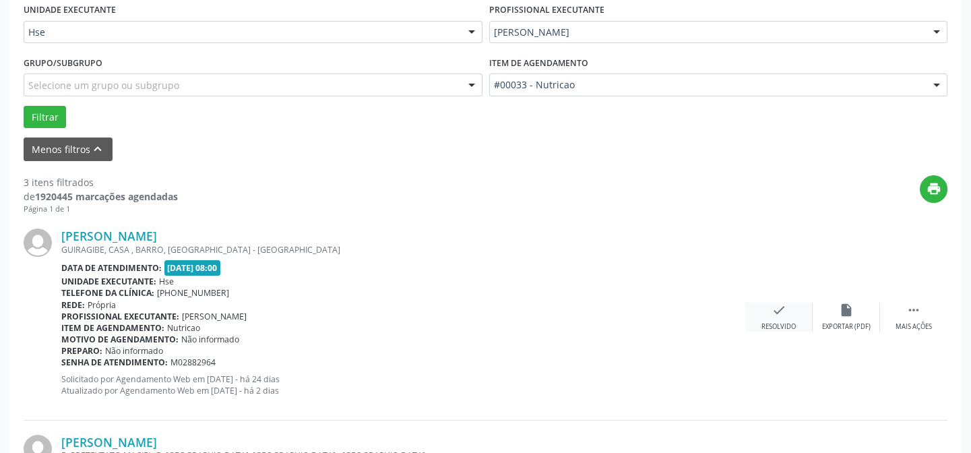
click at [782, 307] on icon "check" at bounding box center [778, 310] width 15 height 15
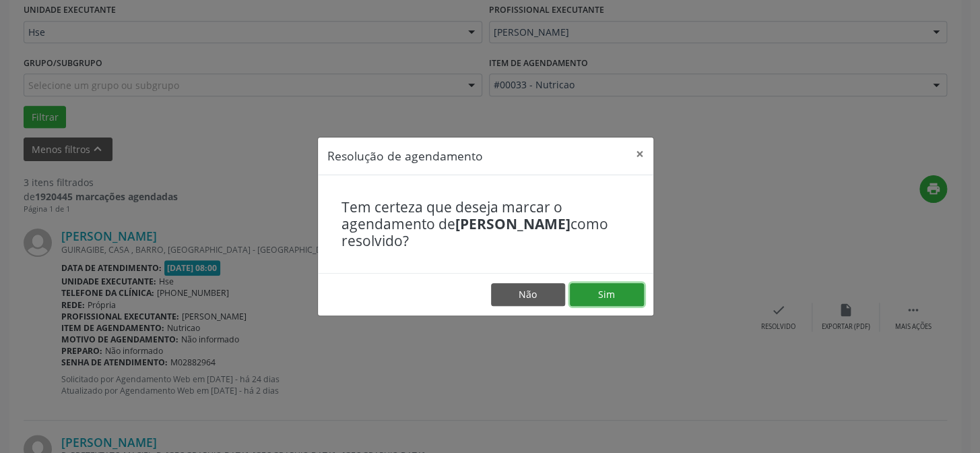
click at [630, 296] on button "Sim" at bounding box center [607, 294] width 74 height 23
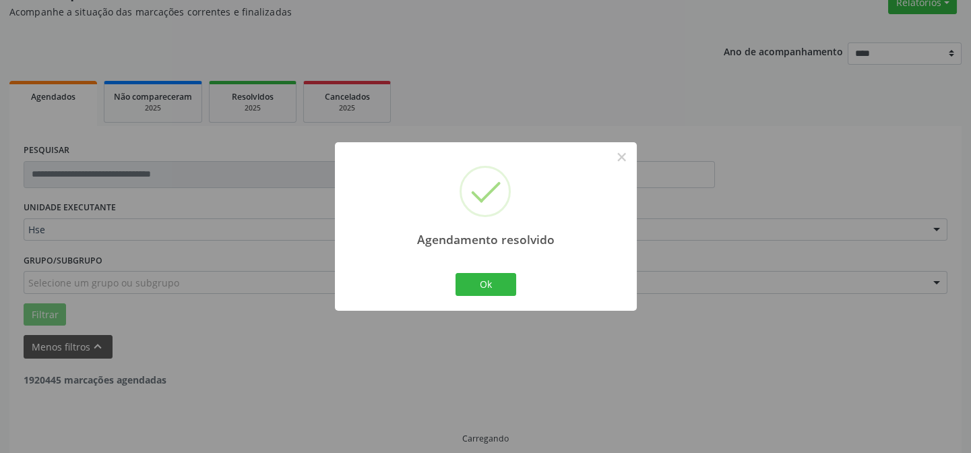
scroll to position [135, 0]
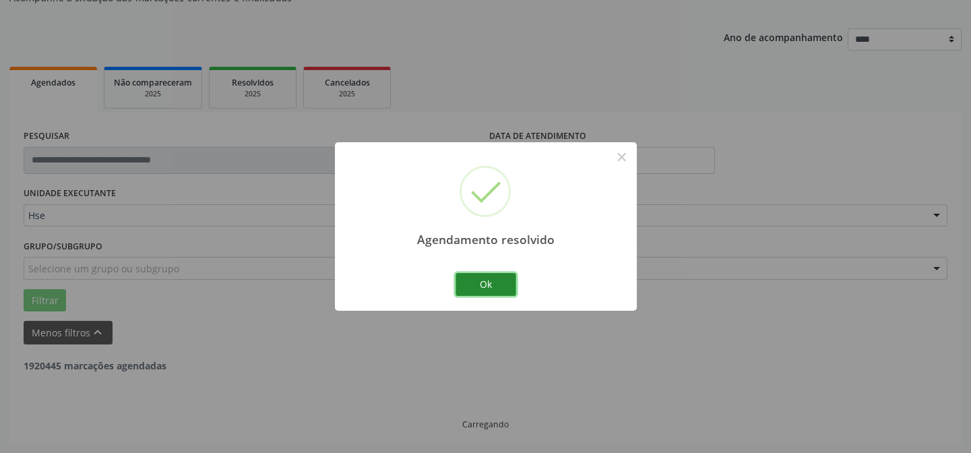
click at [468, 276] on button "Ok" at bounding box center [485, 284] width 61 height 23
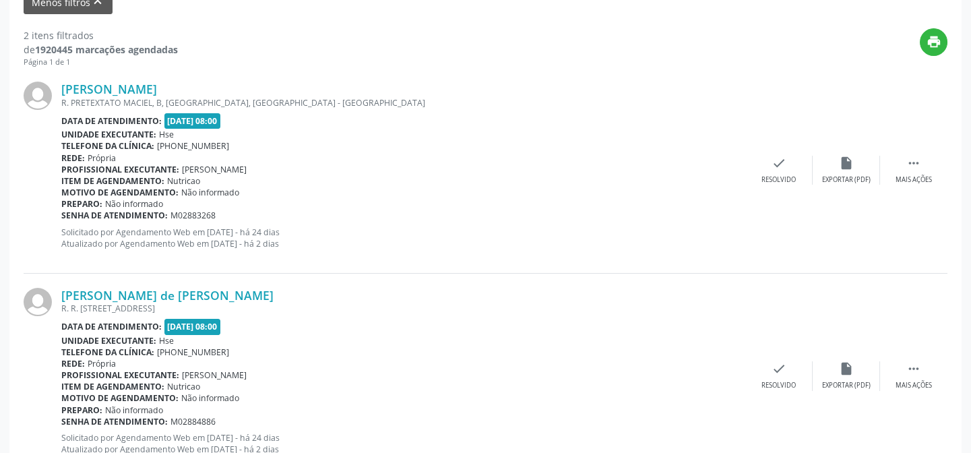
scroll to position [391, 0]
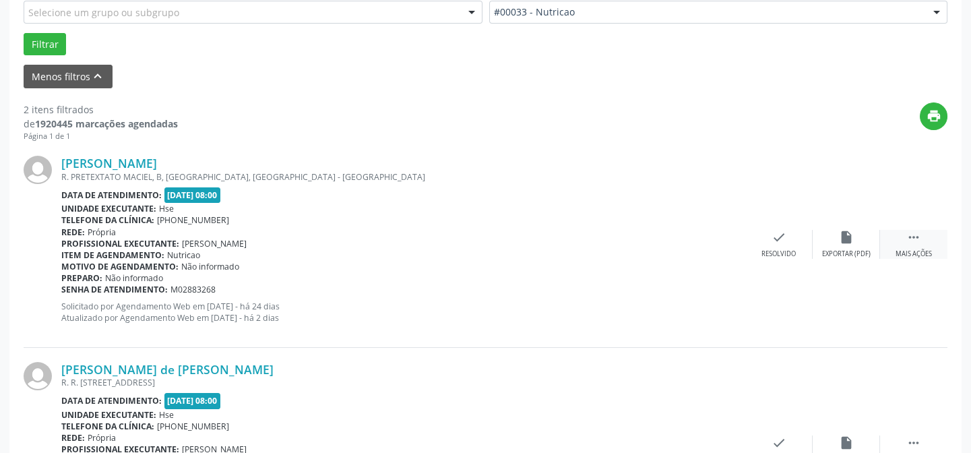
click at [925, 237] on div " Mais ações" at bounding box center [913, 244] width 67 height 29
click at [856, 241] on div "alarm_off Não compareceu" at bounding box center [846, 244] width 67 height 29
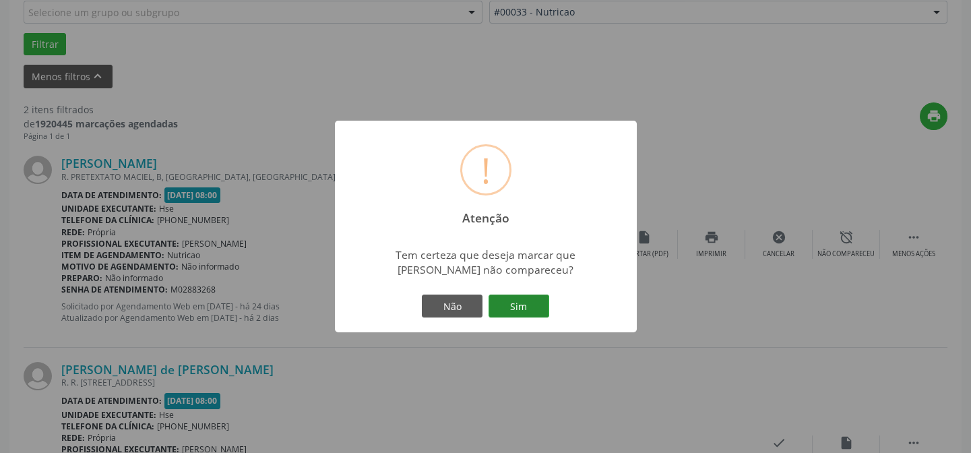
click at [534, 296] on button "Sim" at bounding box center [519, 305] width 61 height 23
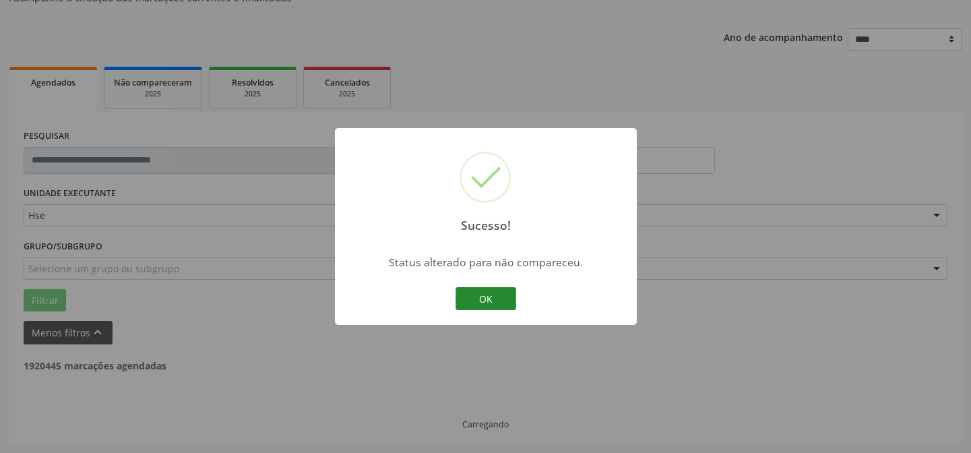
scroll to position [308, 0]
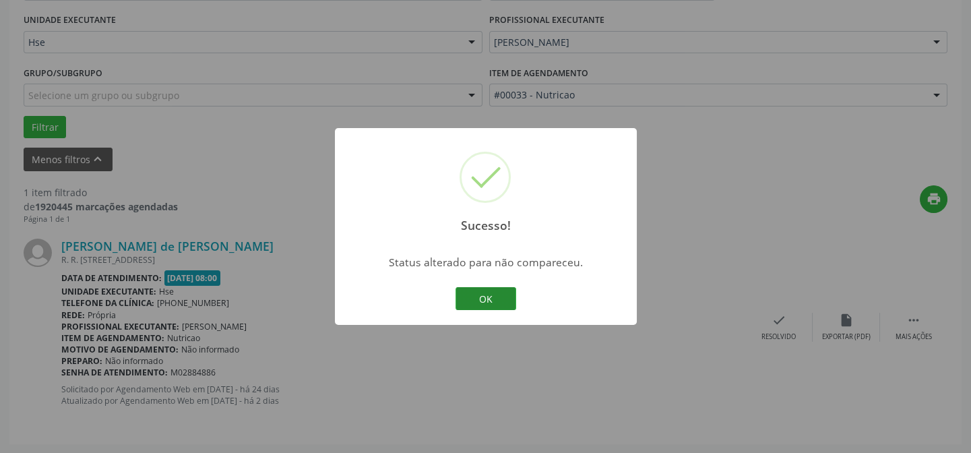
click at [492, 296] on button "OK" at bounding box center [485, 298] width 61 height 23
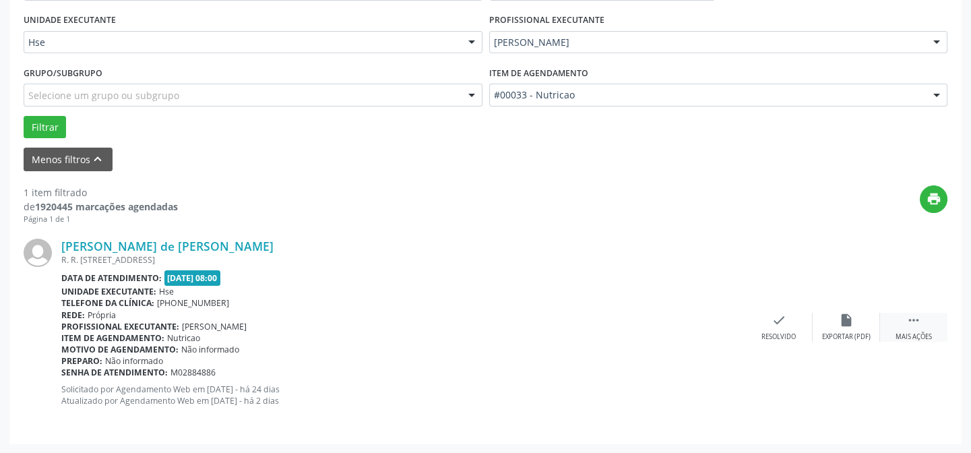
click at [930, 329] on div " Mais ações" at bounding box center [913, 327] width 67 height 29
click at [853, 323] on icon "alarm_off" at bounding box center [846, 320] width 15 height 15
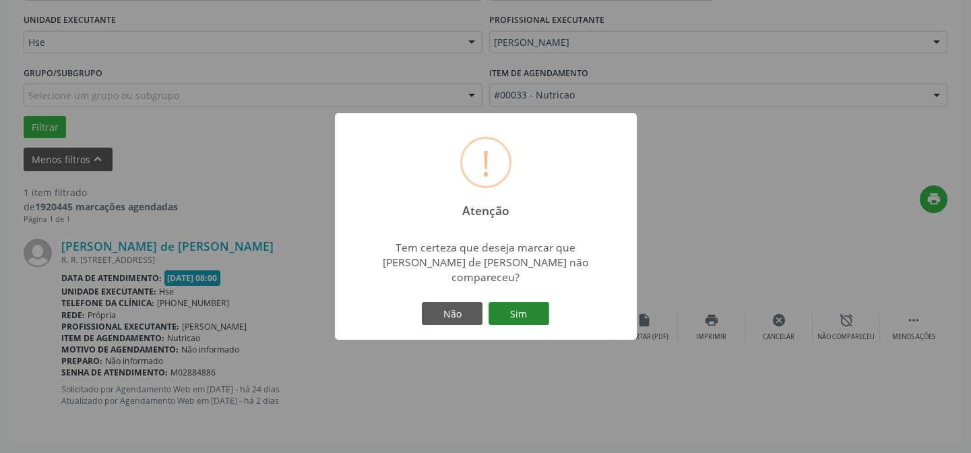
click at [516, 309] on button "Sim" at bounding box center [519, 313] width 61 height 23
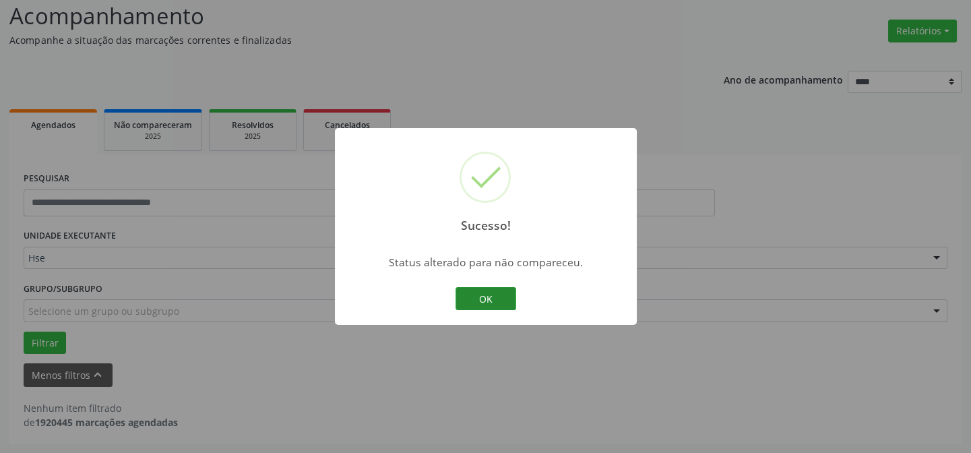
scroll to position [91, 0]
click at [499, 298] on button "OK" at bounding box center [485, 298] width 61 height 23
